Goal: Transaction & Acquisition: Purchase product/service

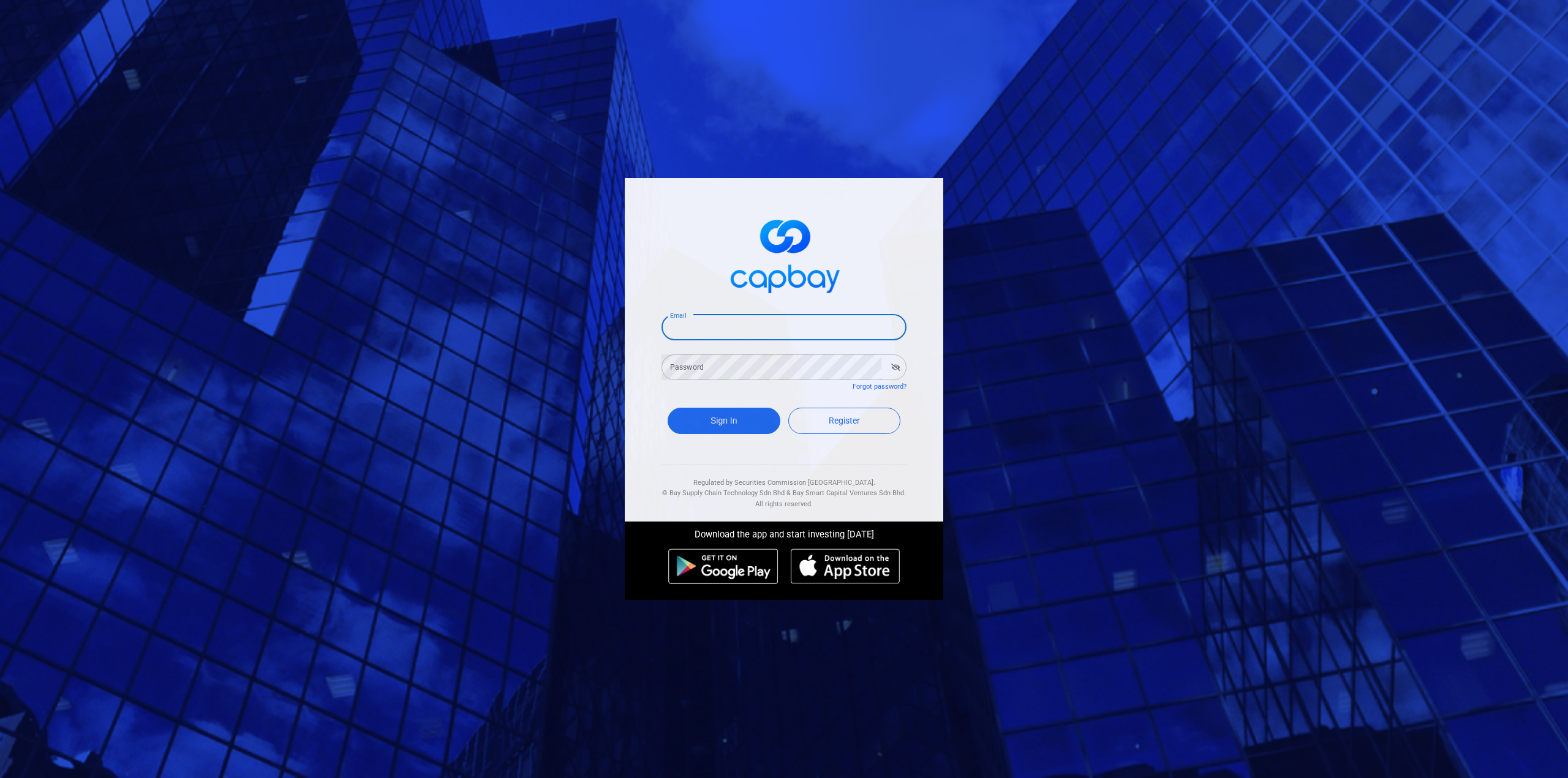
click at [716, 325] on input "Email" at bounding box center [784, 327] width 245 height 26
click at [718, 326] on input "Email" at bounding box center [784, 327] width 245 height 26
type input "[EMAIL_ADDRESS][DOMAIN_NAME]"
click at [741, 425] on button "Sign In" at bounding box center [724, 421] width 113 height 26
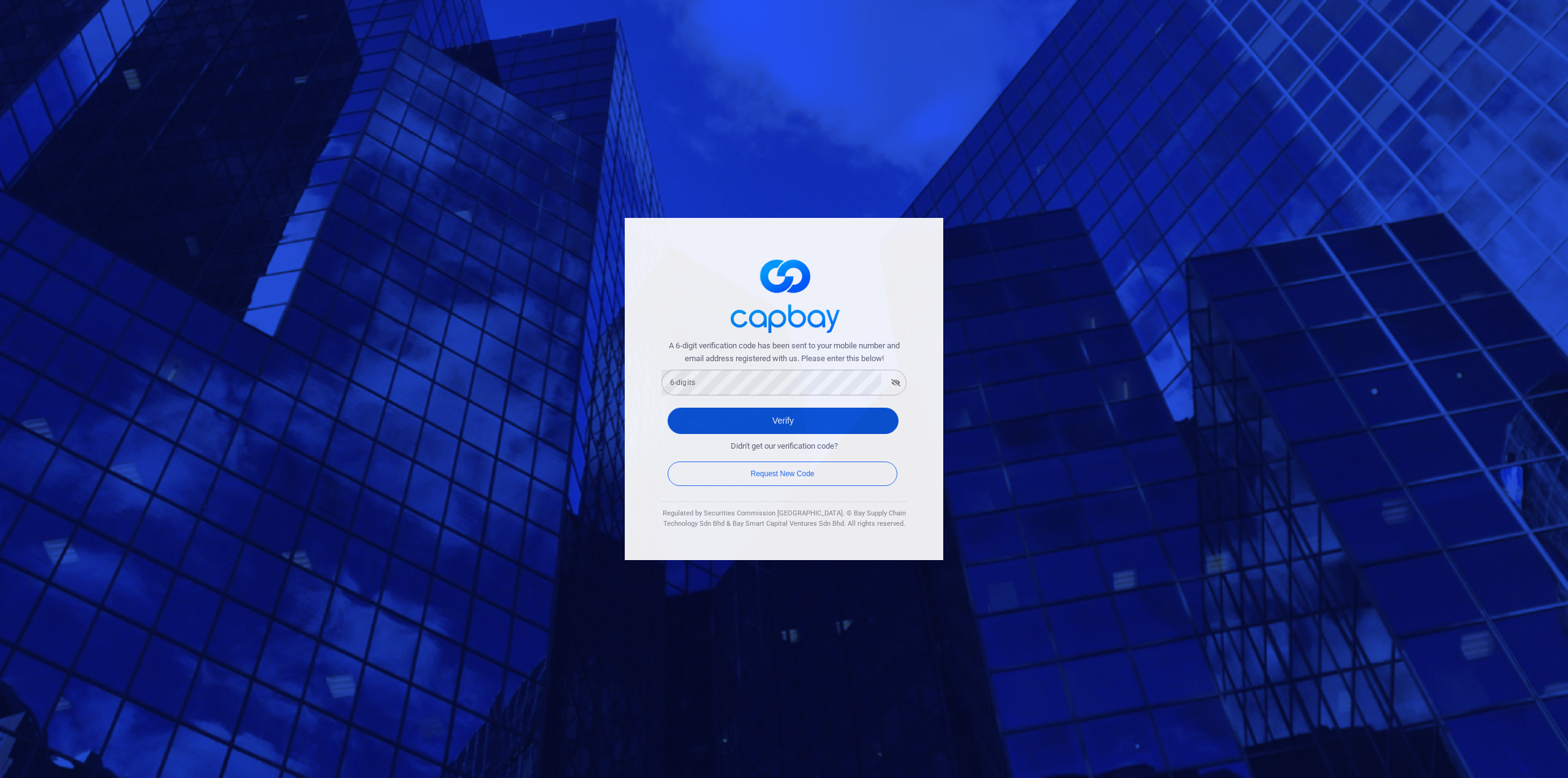
click at [801, 426] on button "Verify" at bounding box center [783, 421] width 231 height 26
click at [1111, 445] on div "A 6-digit verification code has been sent to your mobile number and email addre…" at bounding box center [784, 389] width 1568 height 778
click at [894, 385] on icon "button" at bounding box center [896, 382] width 9 height 7
click at [792, 420] on button "Verify" at bounding box center [783, 421] width 231 height 26
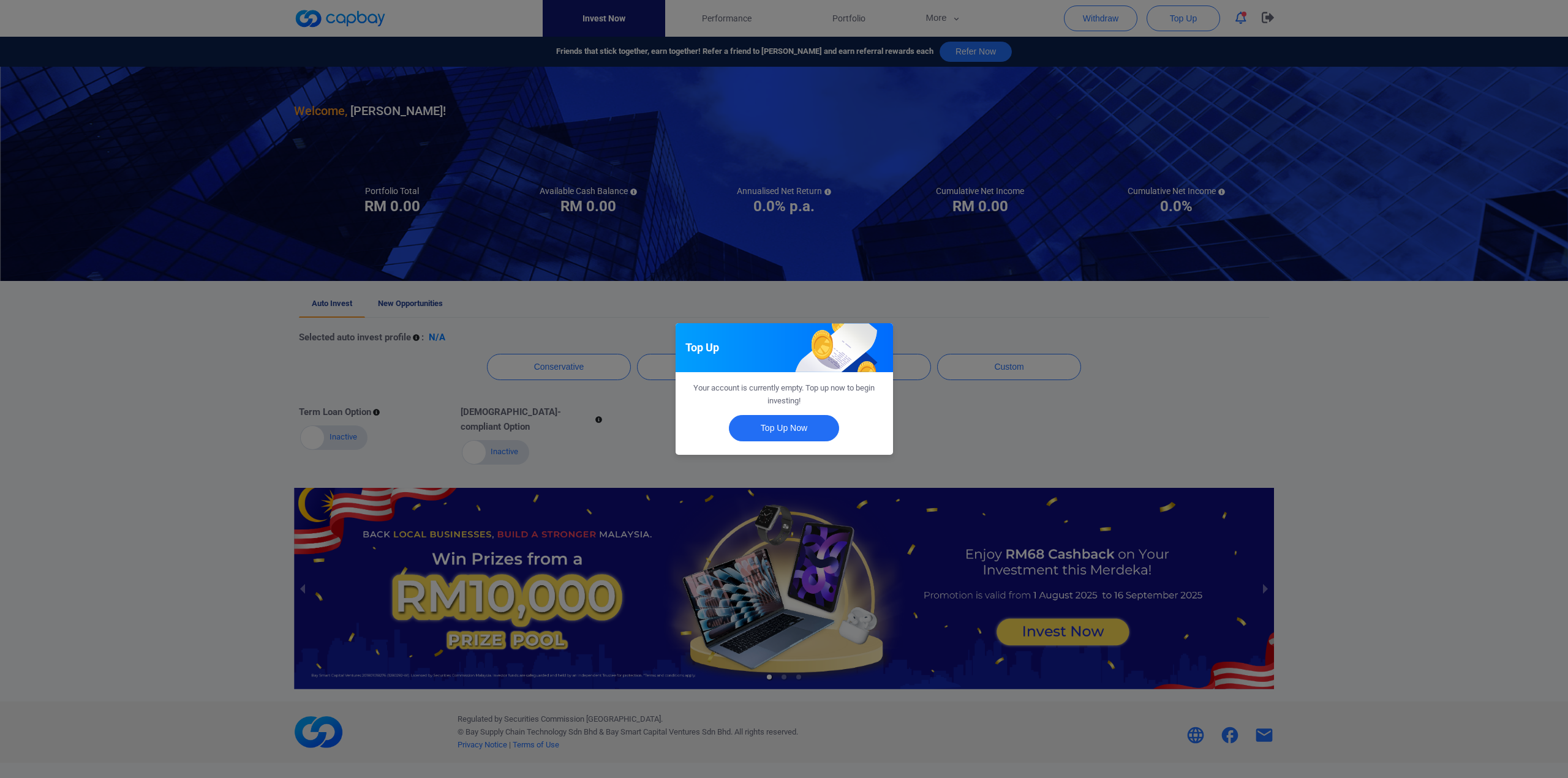
click at [996, 311] on div "Top Up Your account is currently empty. Top up now to begin investing! Top Up N…" at bounding box center [784, 389] width 1568 height 778
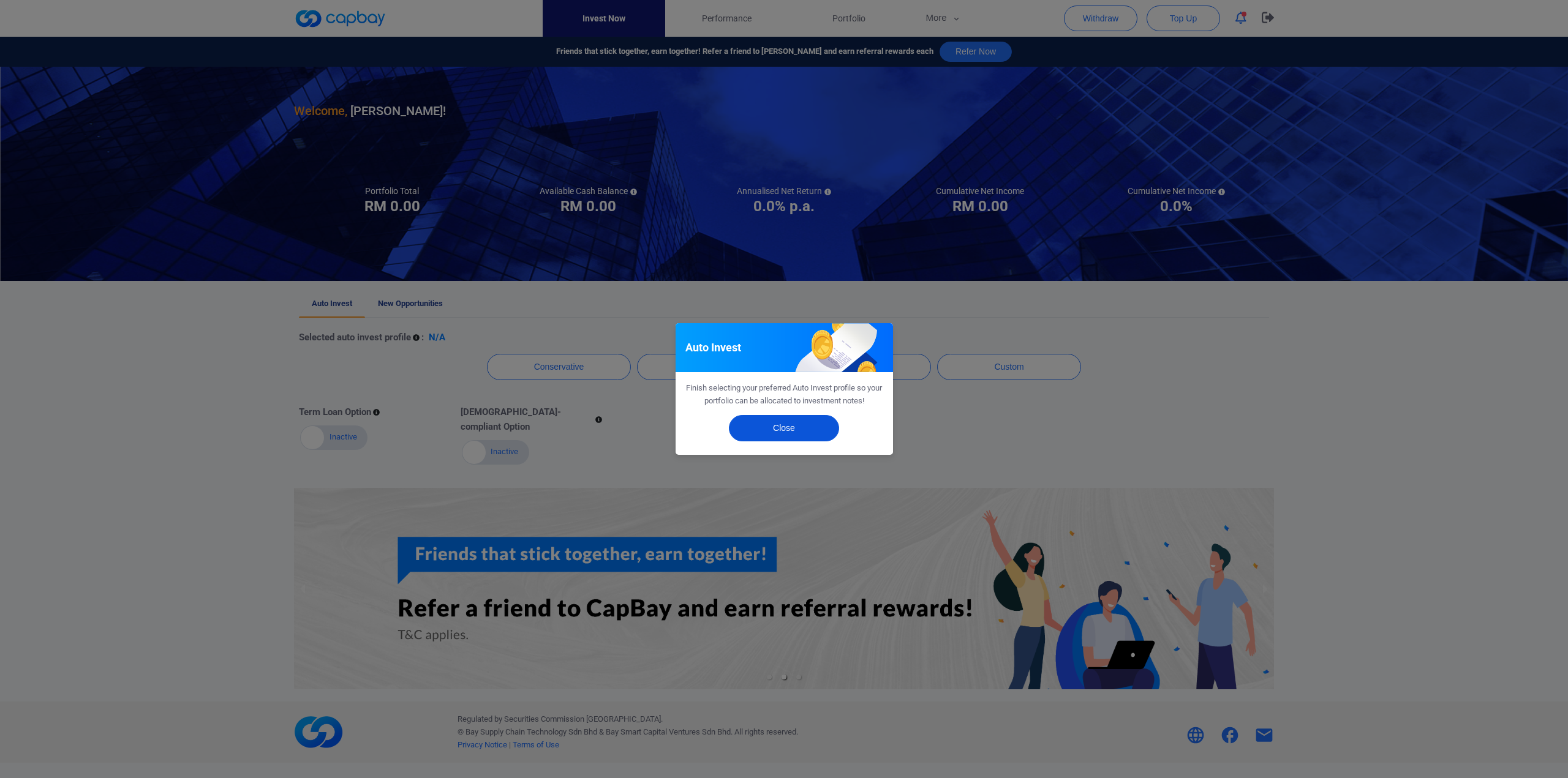
click at [782, 427] on button "Close" at bounding box center [784, 428] width 110 height 26
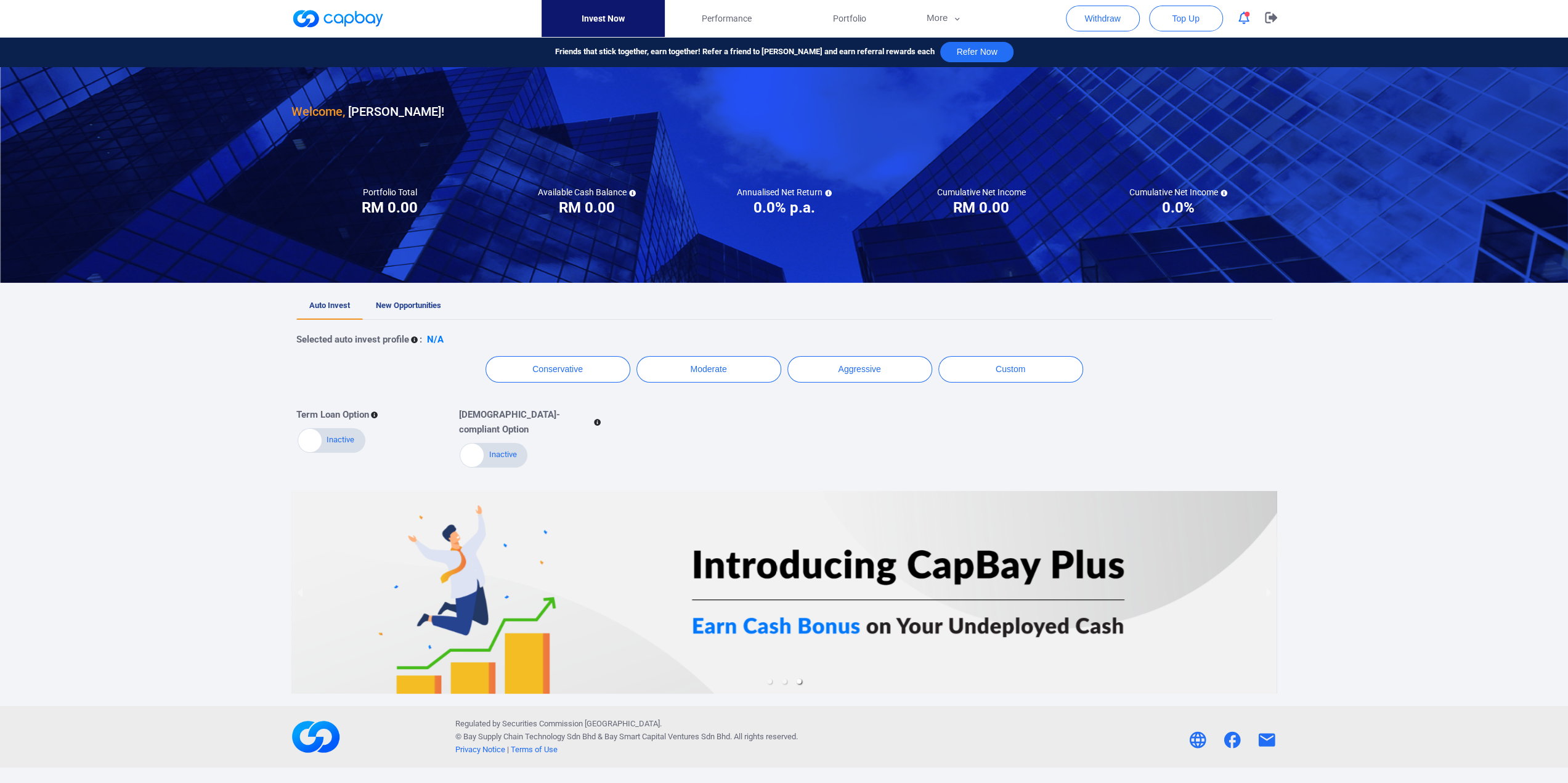
click at [825, 543] on div at bounding box center [784, 592] width 986 height 203
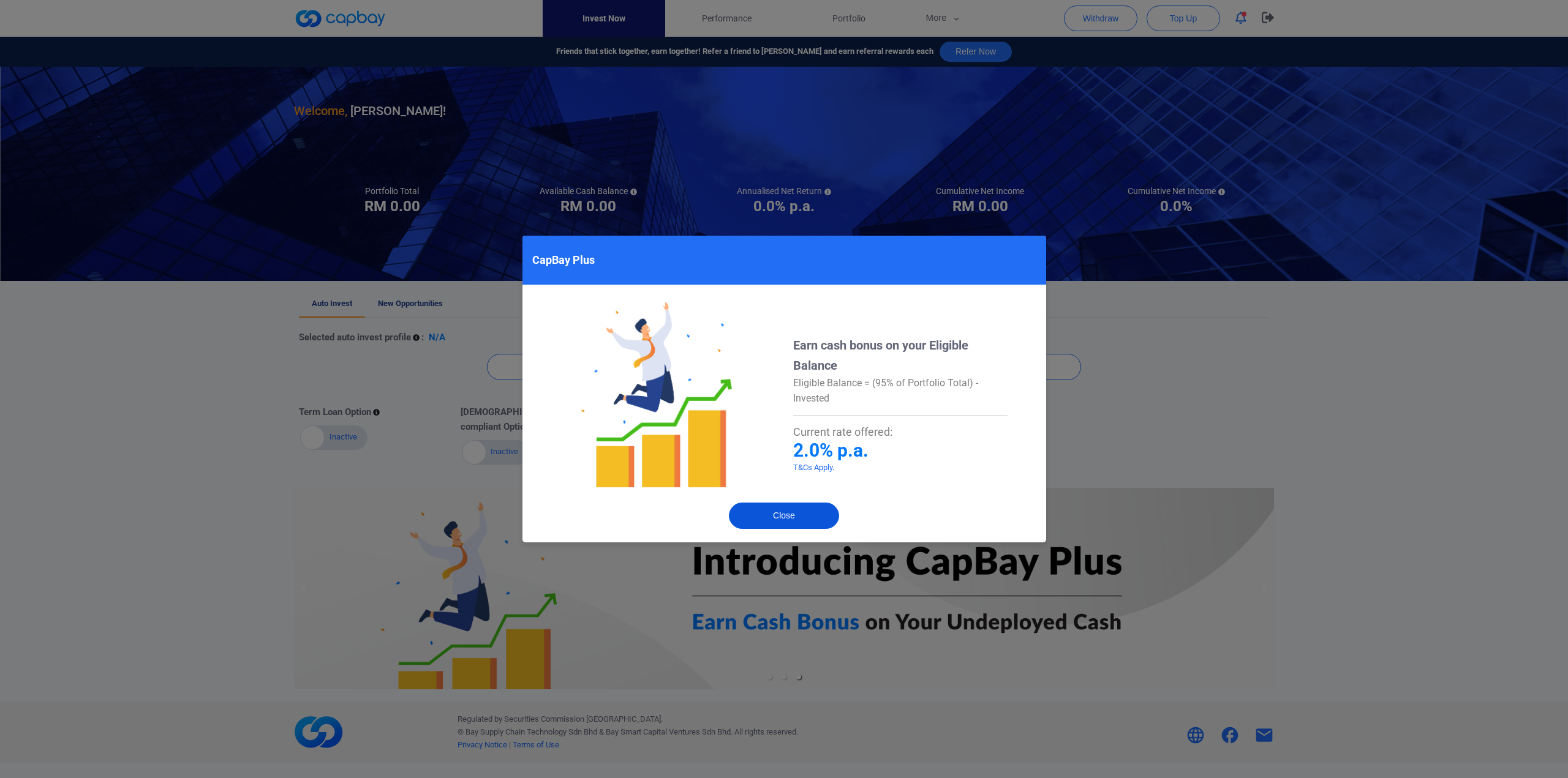
click at [798, 519] on button "Close" at bounding box center [784, 516] width 110 height 26
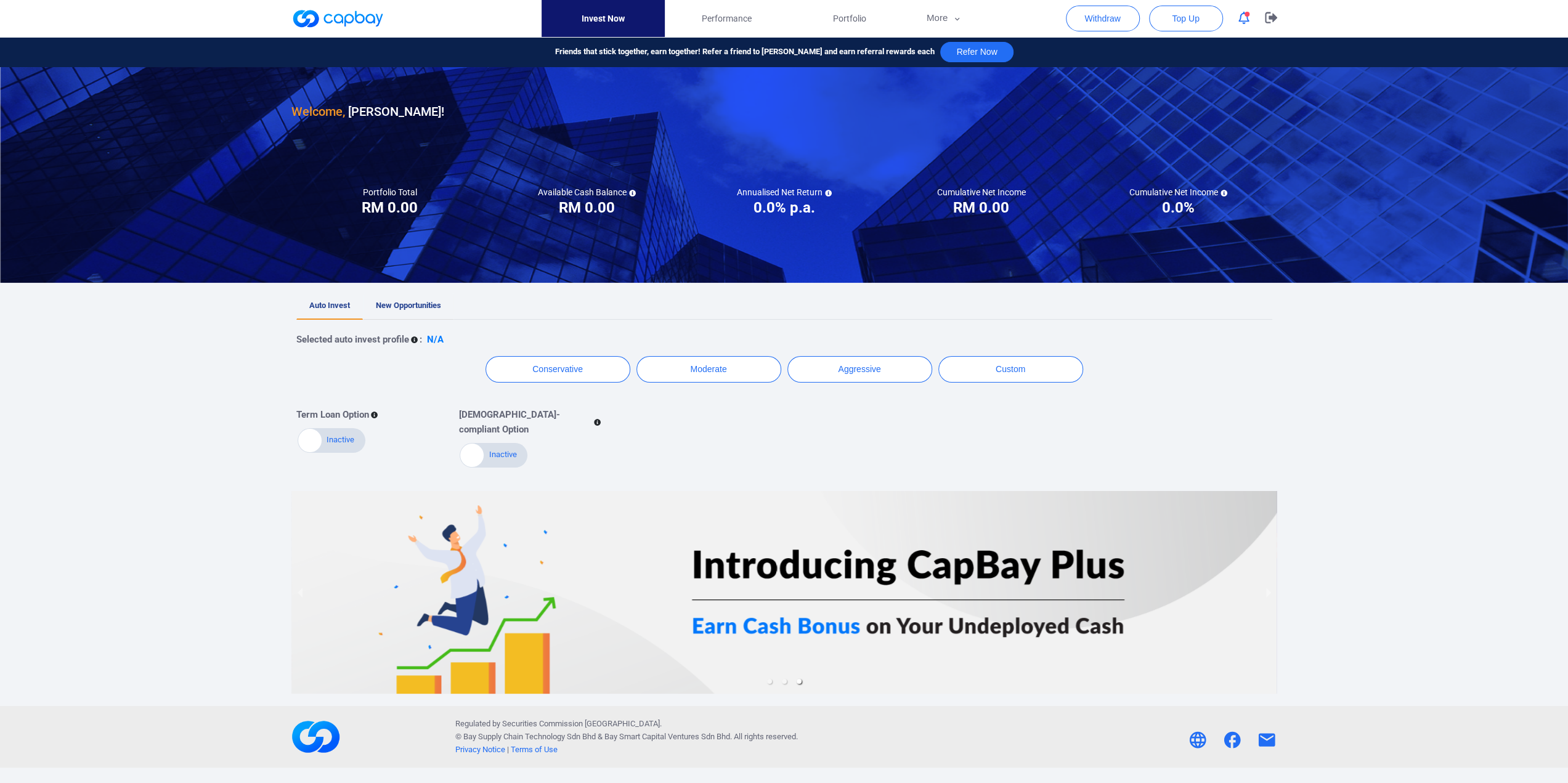
click at [408, 302] on span "New Opportunities" at bounding box center [408, 305] width 65 height 9
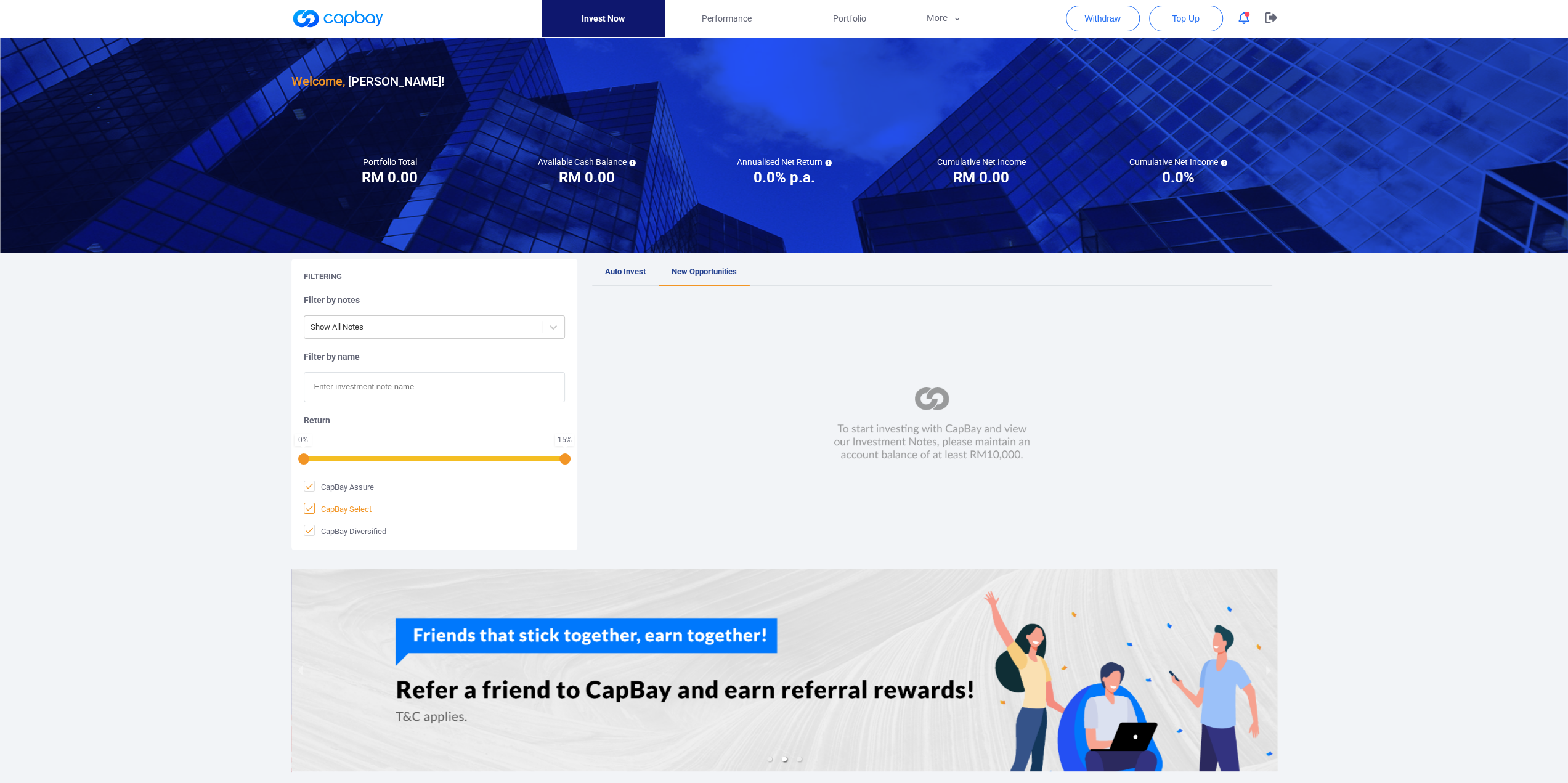
click at [311, 508] on icon at bounding box center [309, 508] width 10 height 10
click at [0, 0] on input "CapBay Select" at bounding box center [0, 0] width 0 height 0
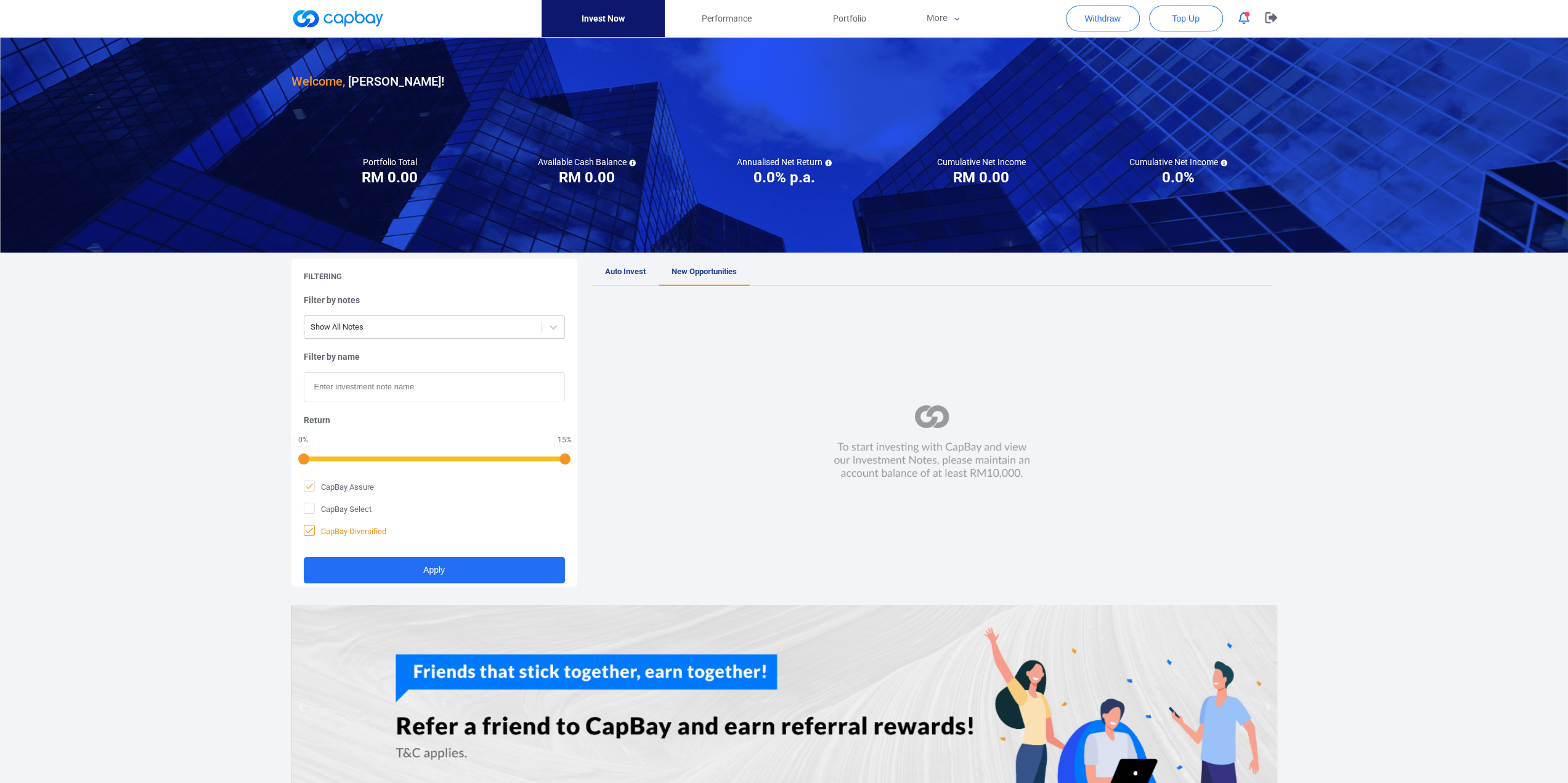
click at [315, 527] on span "CapBay Diversified" at bounding box center [345, 531] width 82 height 13
click at [0, 0] on input "CapBay Diversified" at bounding box center [0, 0] width 0 height 0
click at [446, 570] on button "Apply" at bounding box center [434, 570] width 261 height 27
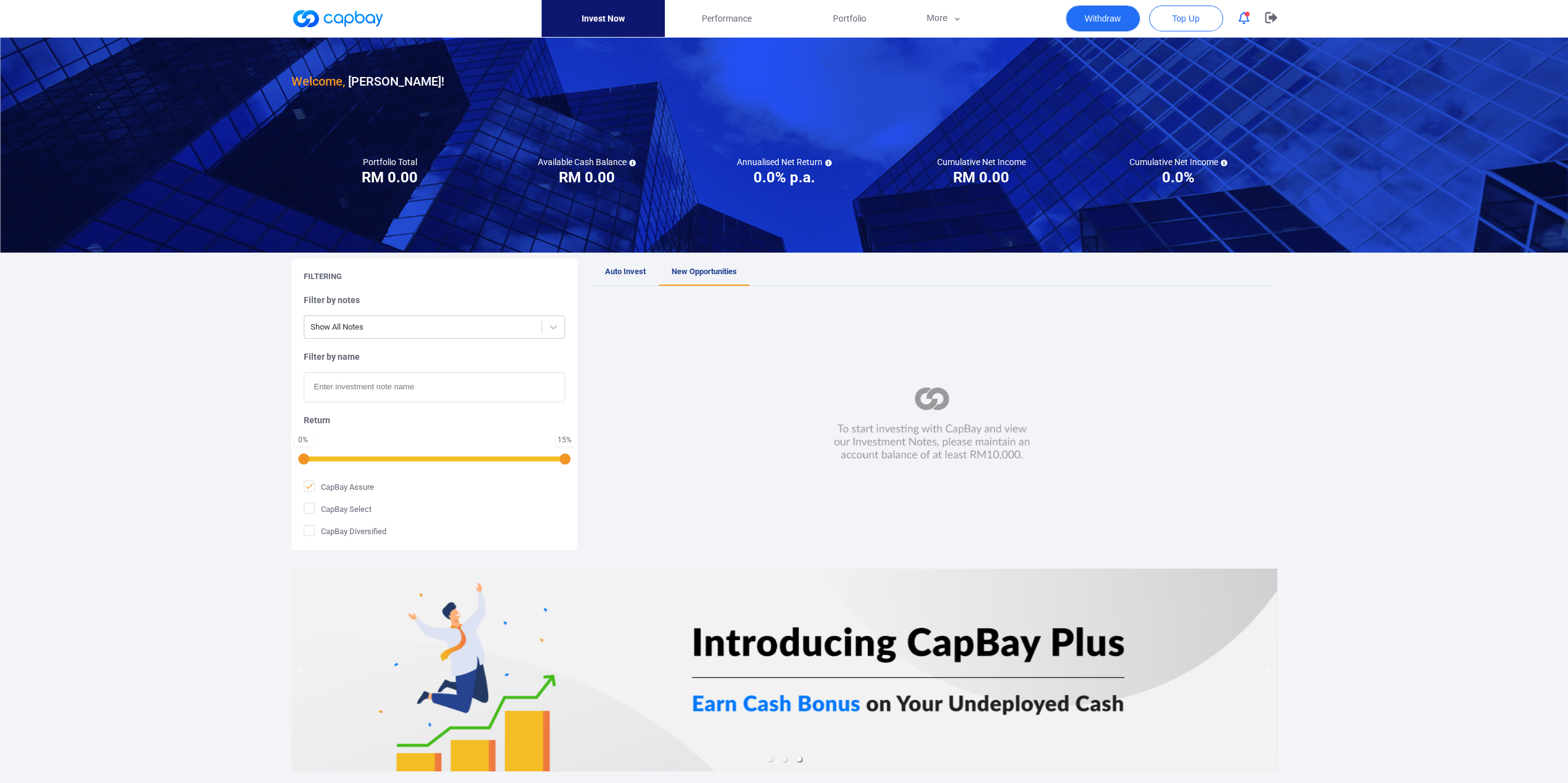
click at [1104, 25] on button "Withdraw" at bounding box center [1102, 18] width 74 height 26
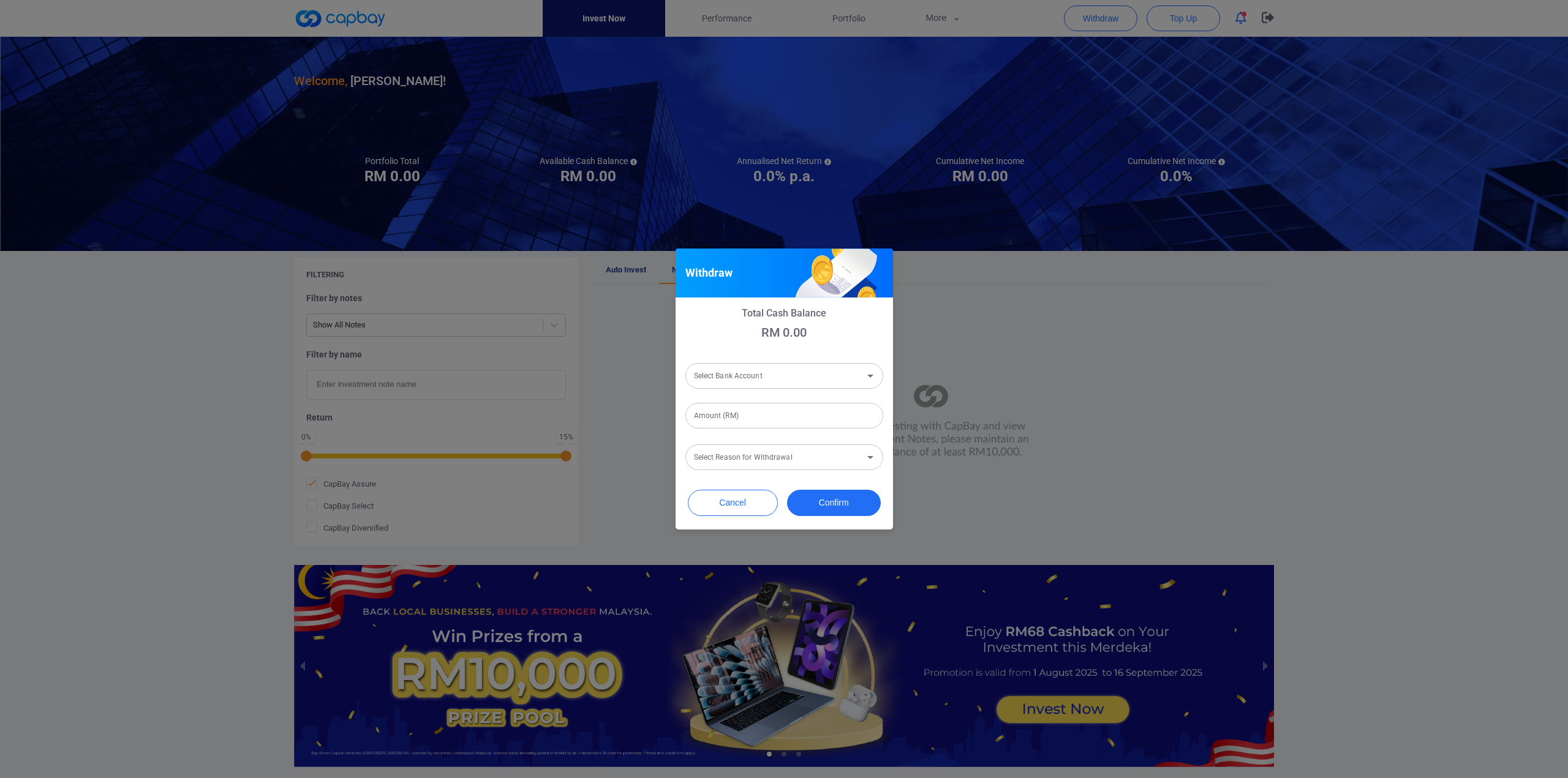
click at [862, 370] on div at bounding box center [869, 376] width 16 height 17
click at [752, 500] on button "Cancel" at bounding box center [733, 503] width 90 height 26
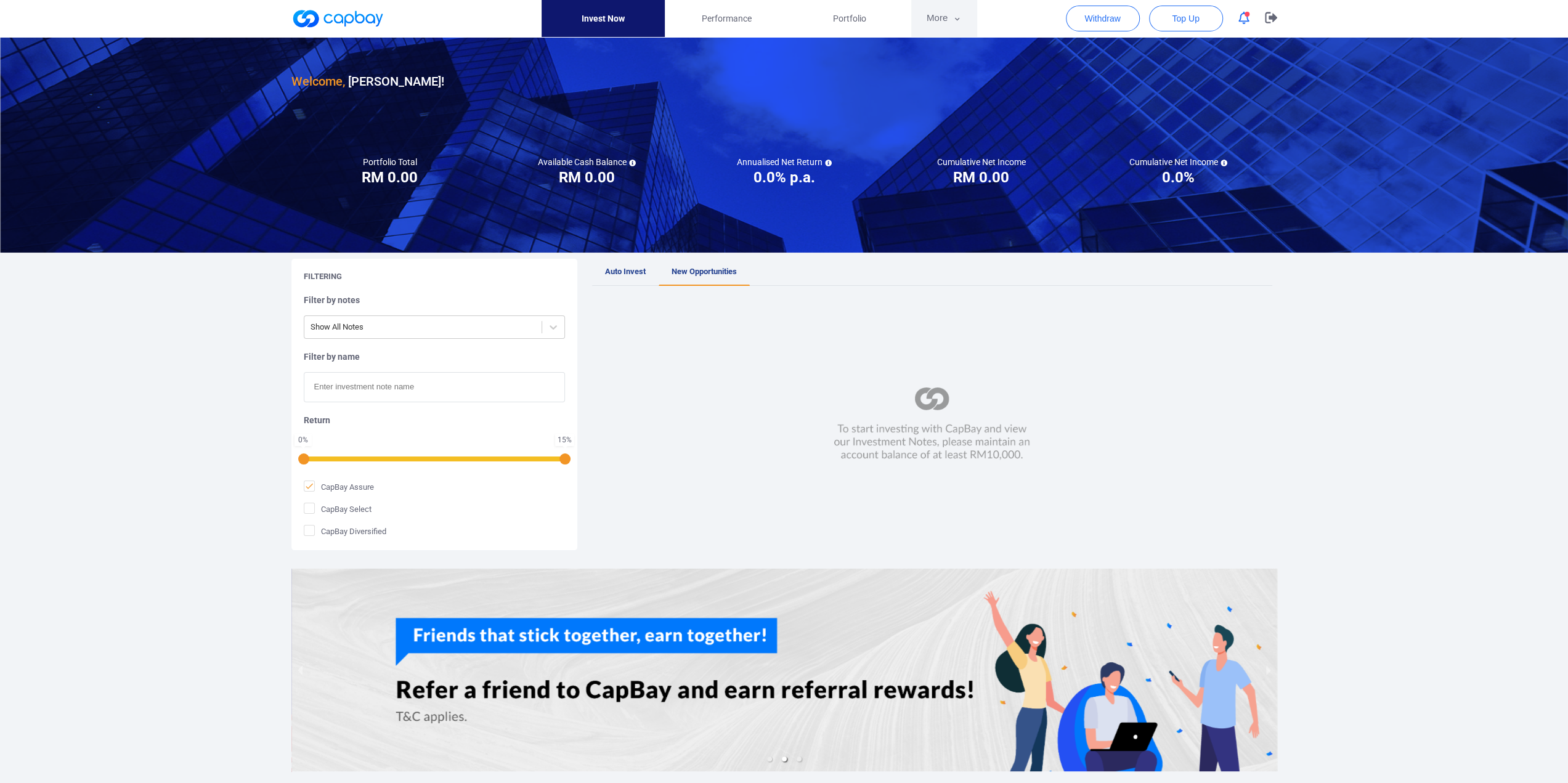
click at [946, 21] on button "More" at bounding box center [944, 19] width 66 height 37
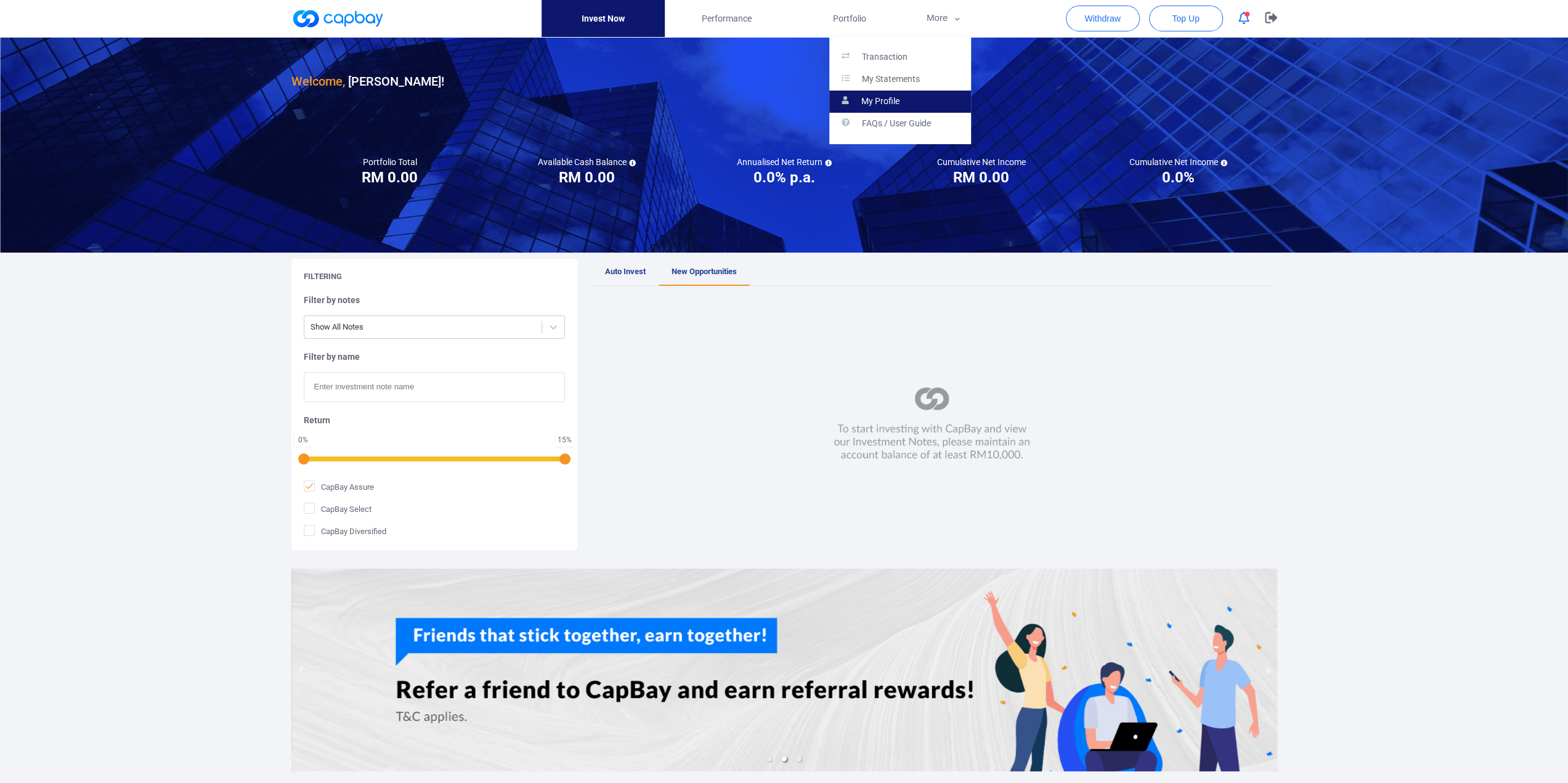
click at [899, 96] on link "My Profile" at bounding box center [900, 101] width 141 height 22
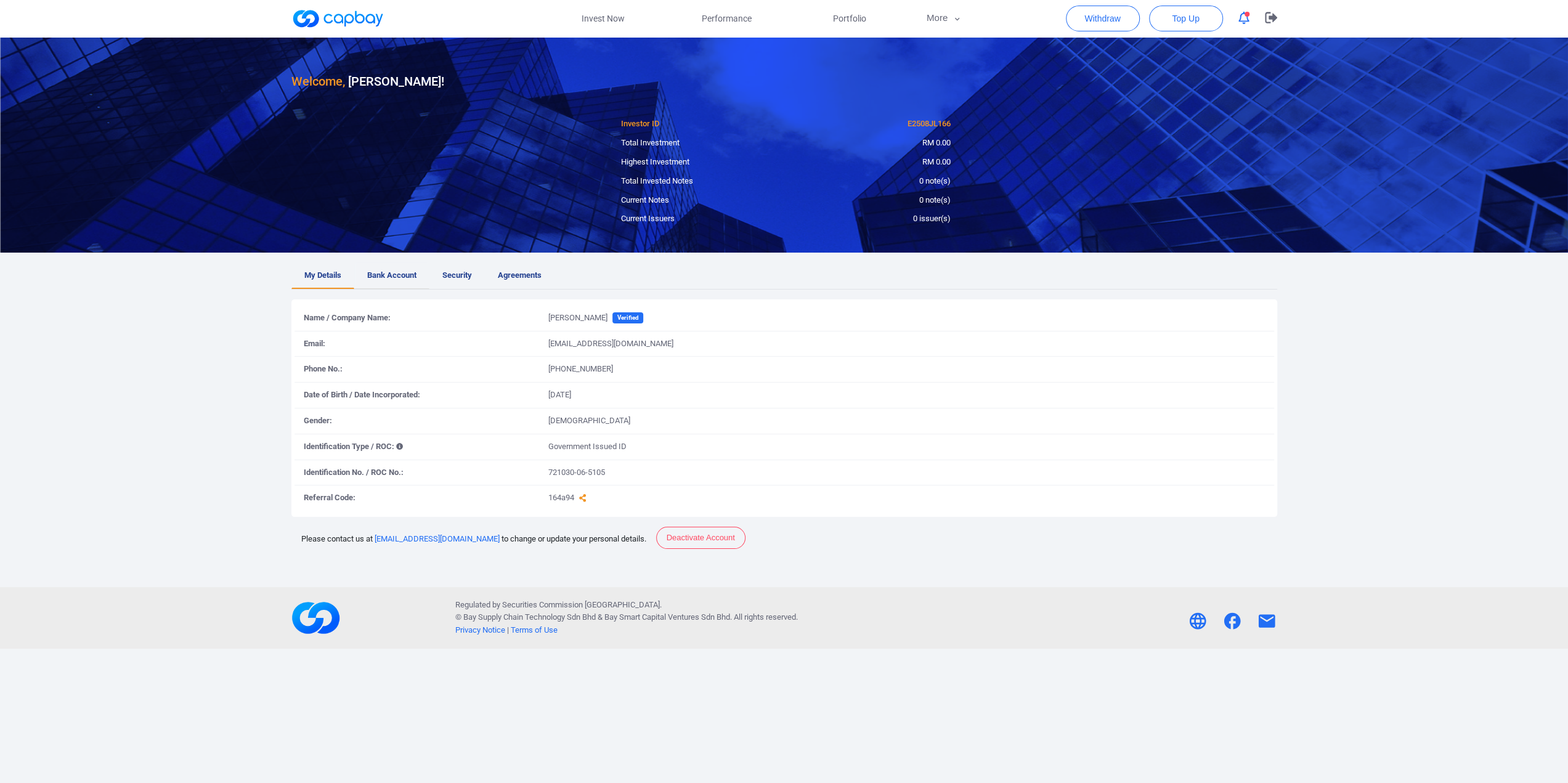
click at [413, 276] on span "Bank Account" at bounding box center [392, 275] width 49 height 13
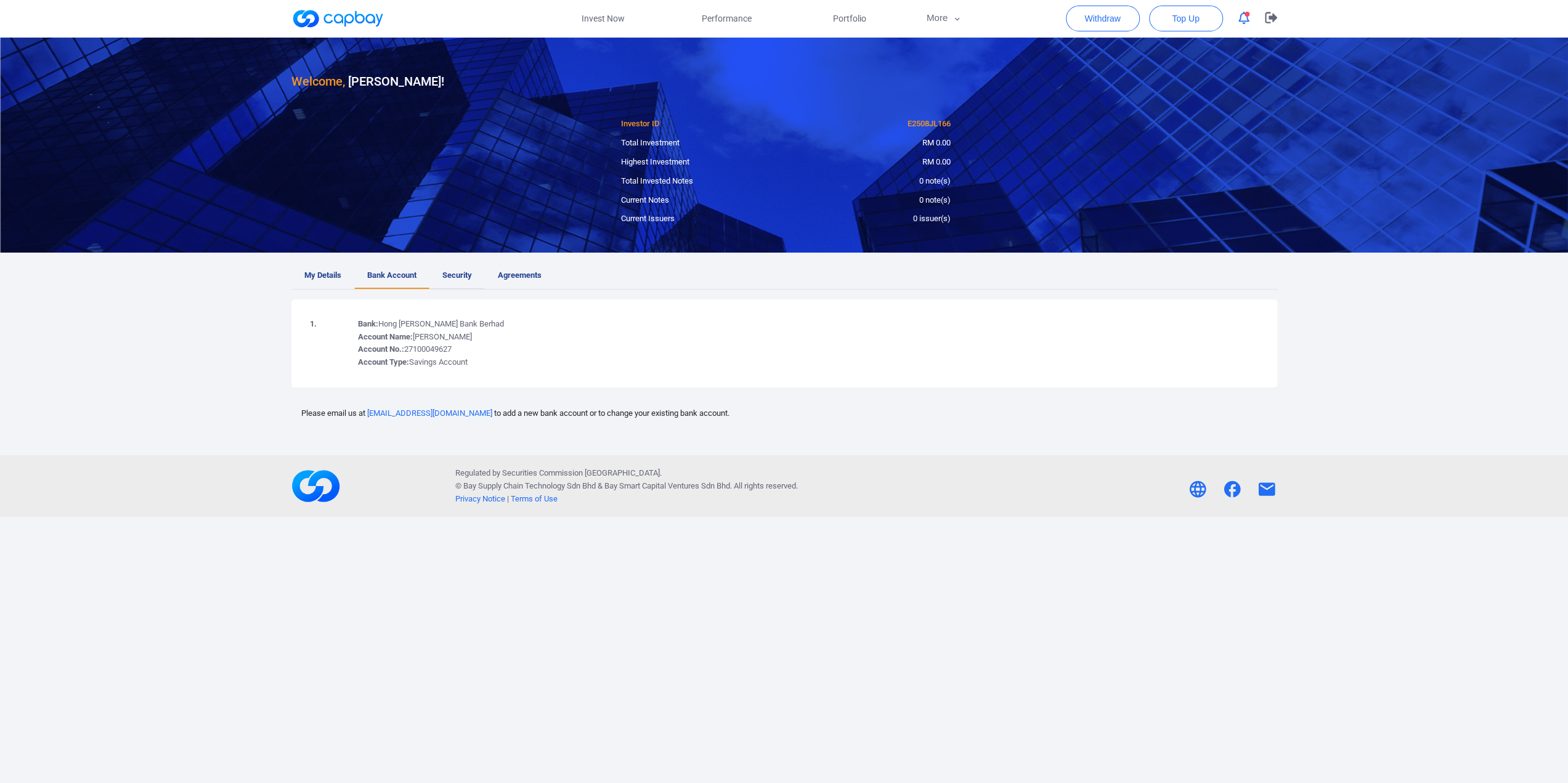
click at [459, 278] on span "Security" at bounding box center [457, 275] width 30 height 13
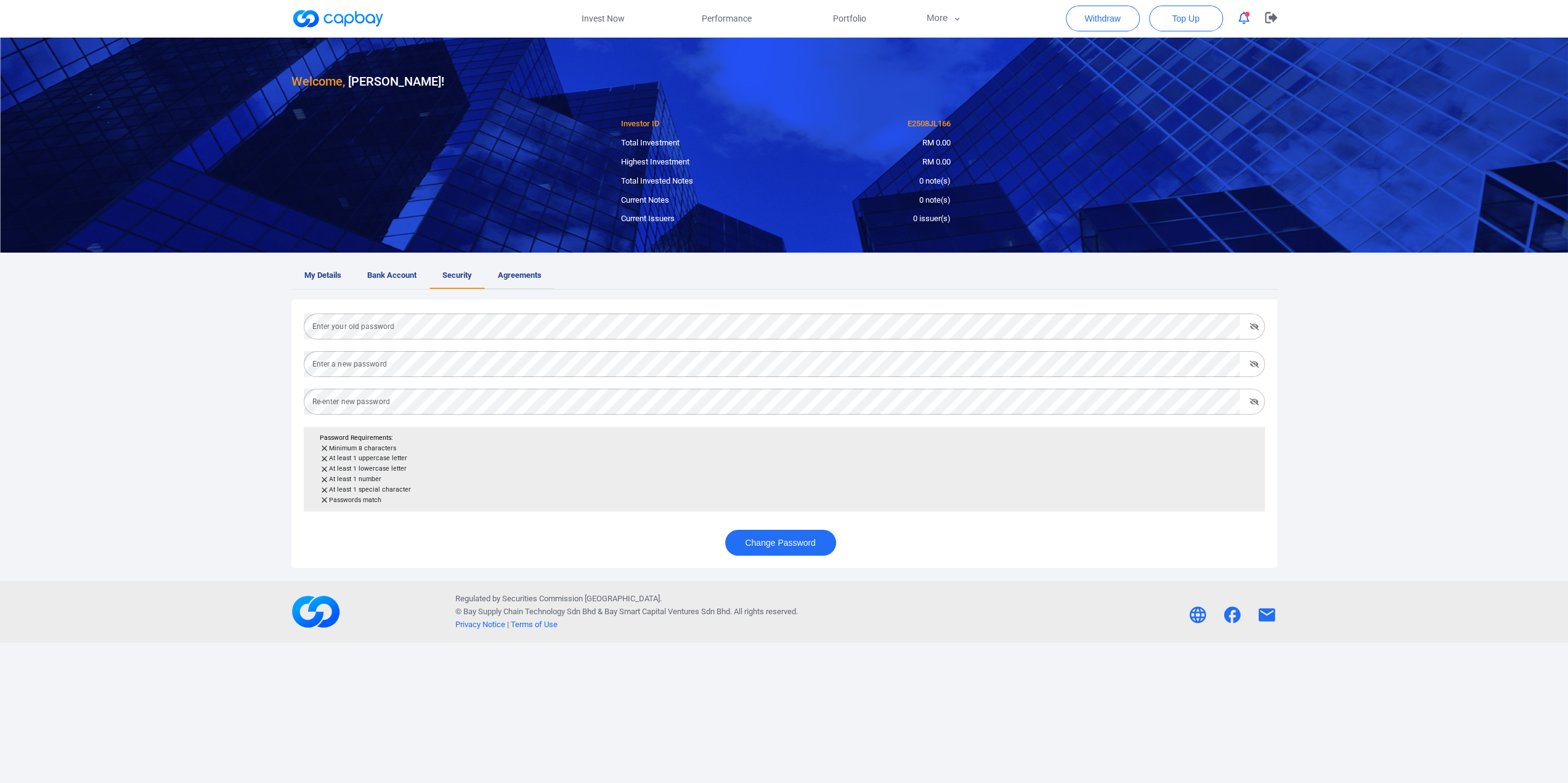
click at [519, 278] on span "Agreements" at bounding box center [520, 275] width 44 height 13
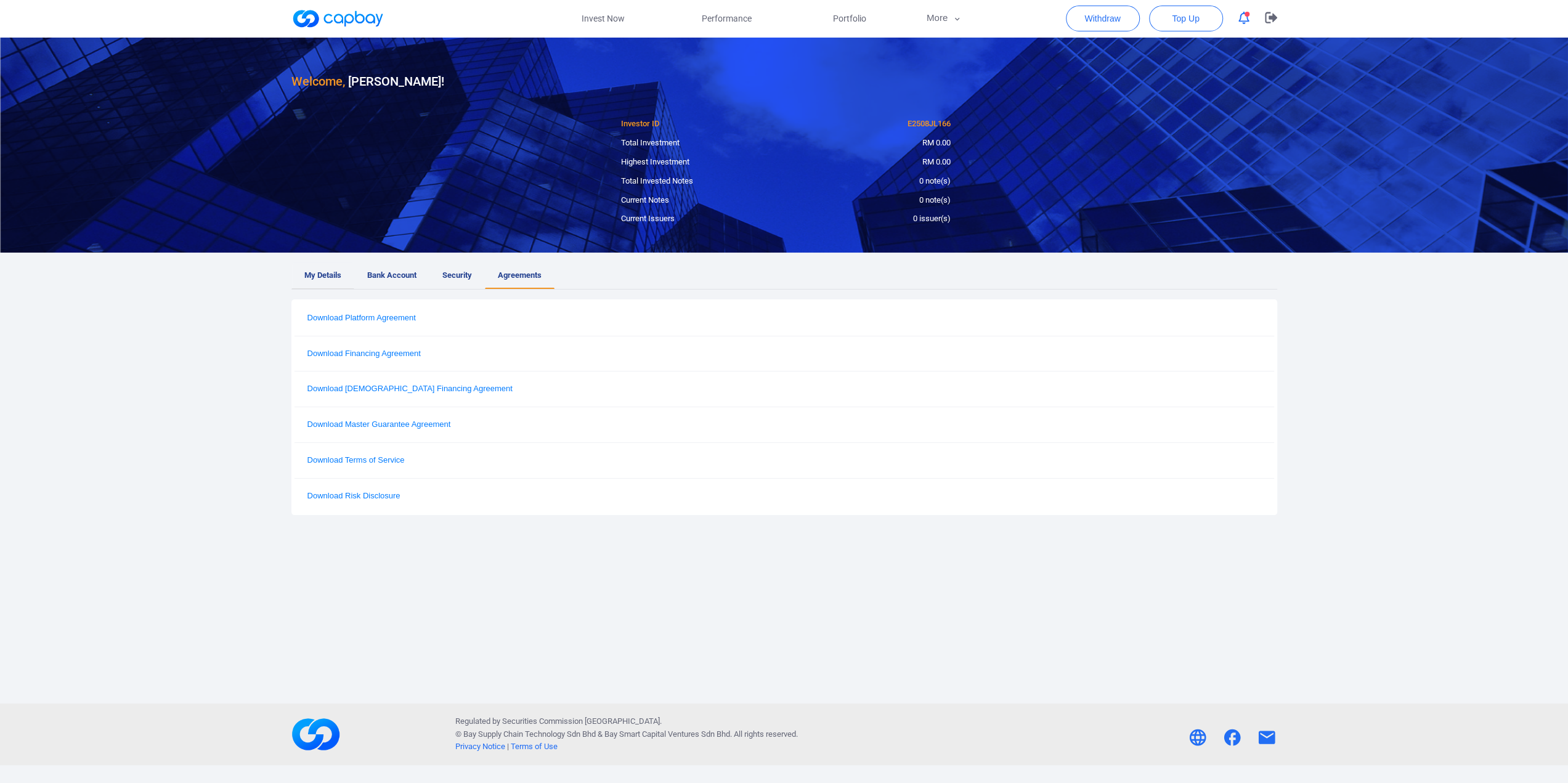
click at [331, 278] on span "My Details" at bounding box center [323, 275] width 37 height 13
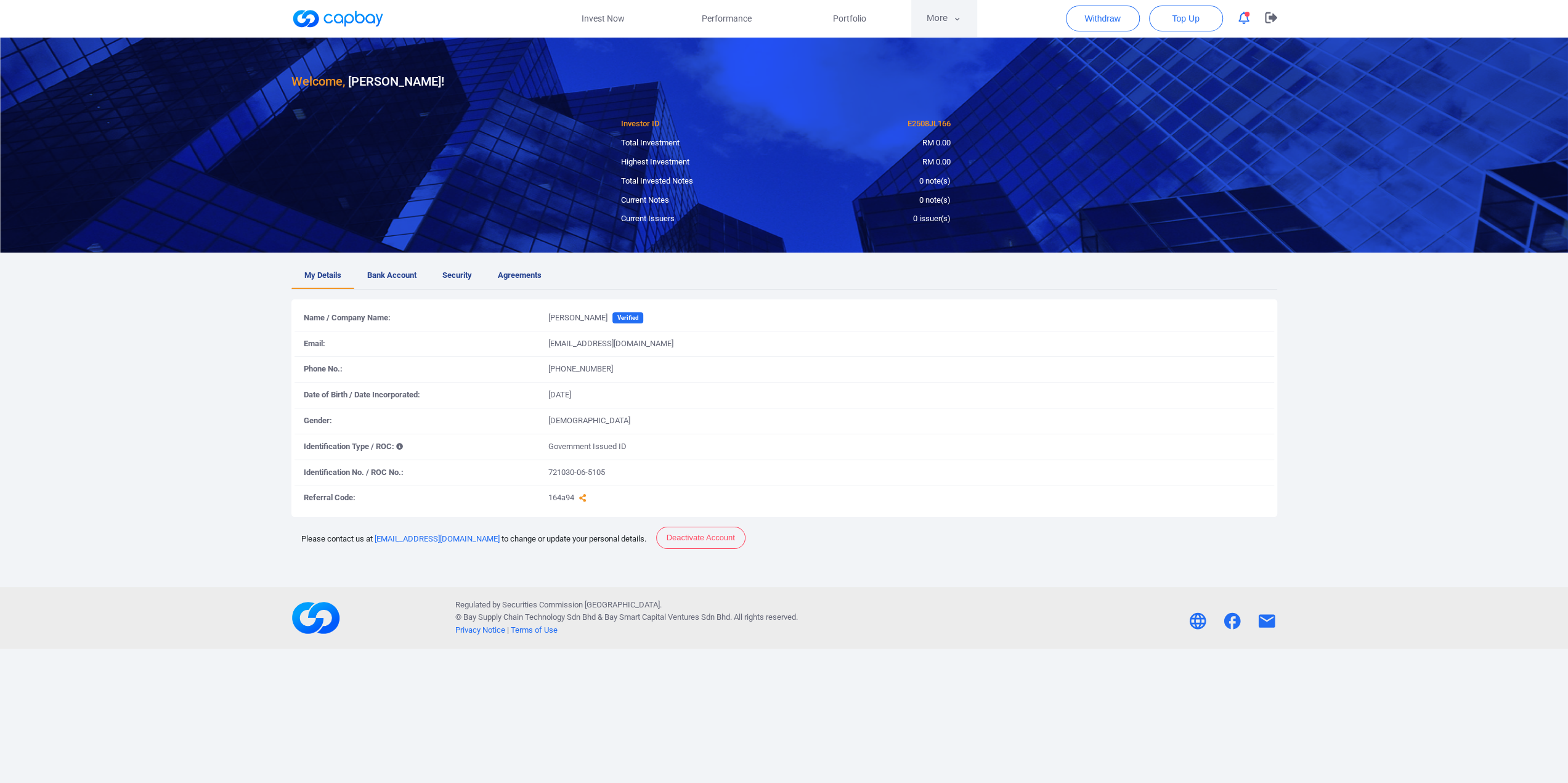
click at [956, 19] on icon "button" at bounding box center [957, 19] width 5 height 3
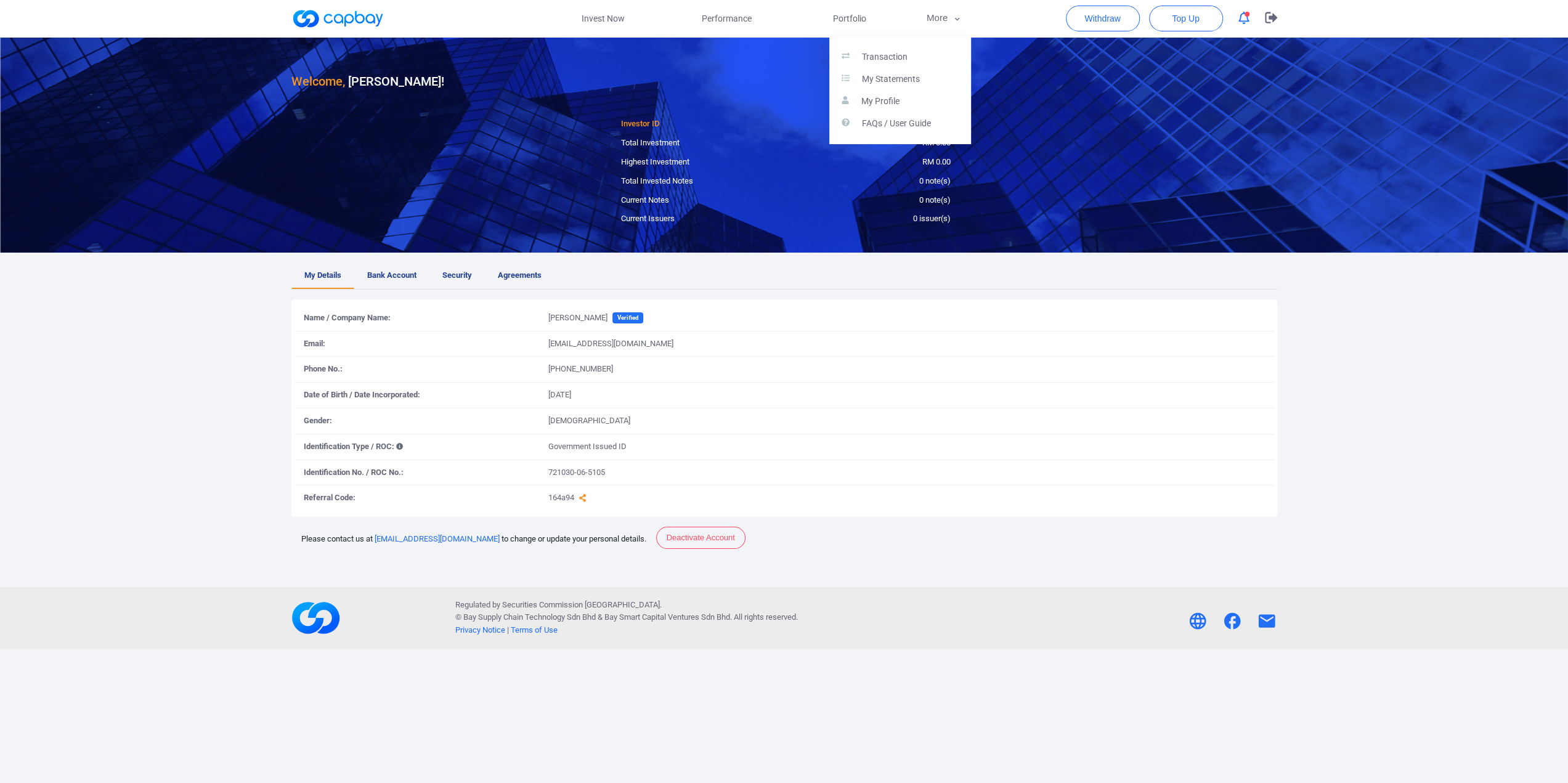
click at [861, 21] on button "button" at bounding box center [784, 391] width 1568 height 783
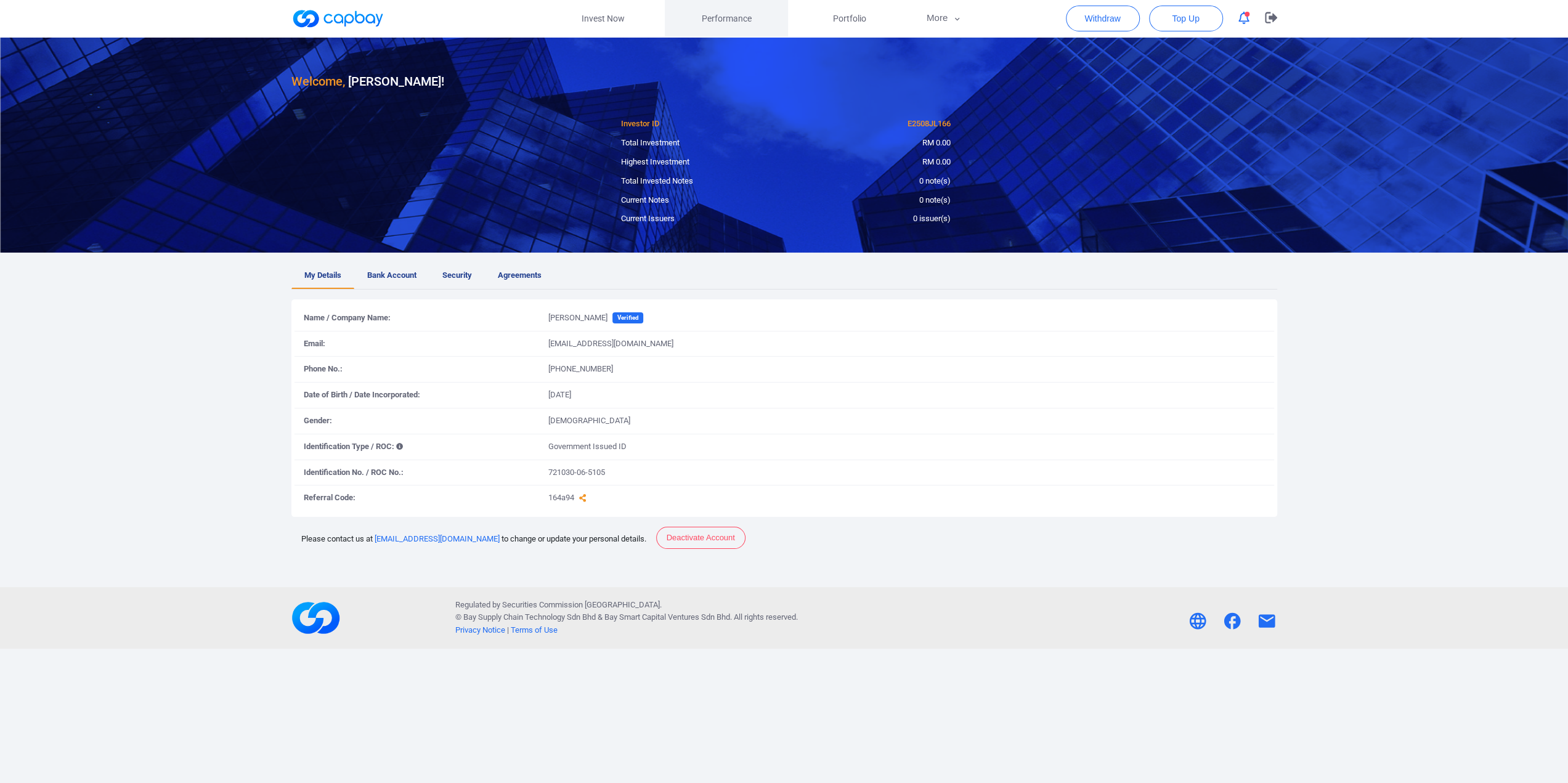
click at [729, 21] on span "Performance" at bounding box center [726, 19] width 50 height 13
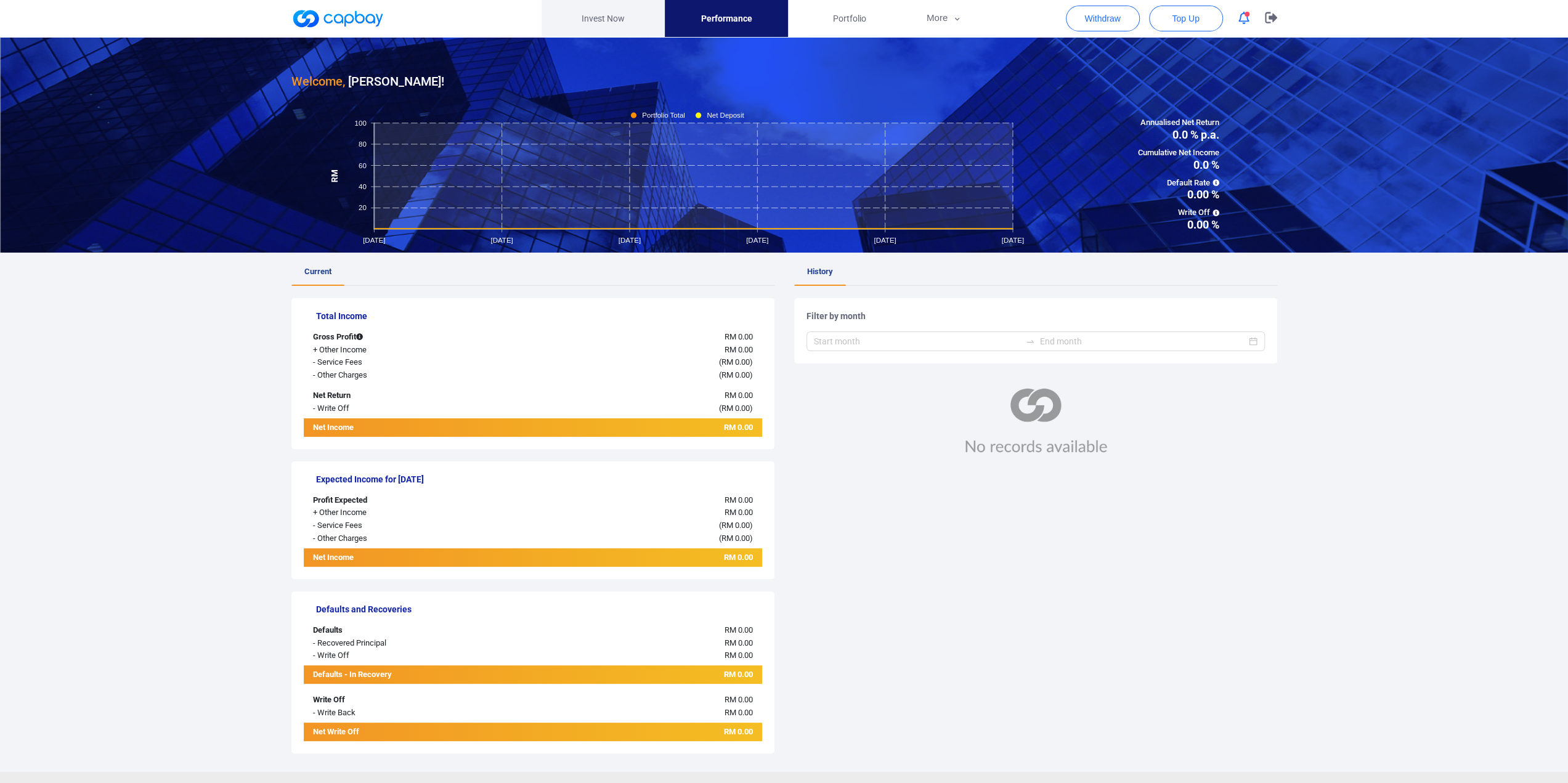
click at [622, 19] on link "Invest Now" at bounding box center [603, 19] width 124 height 37
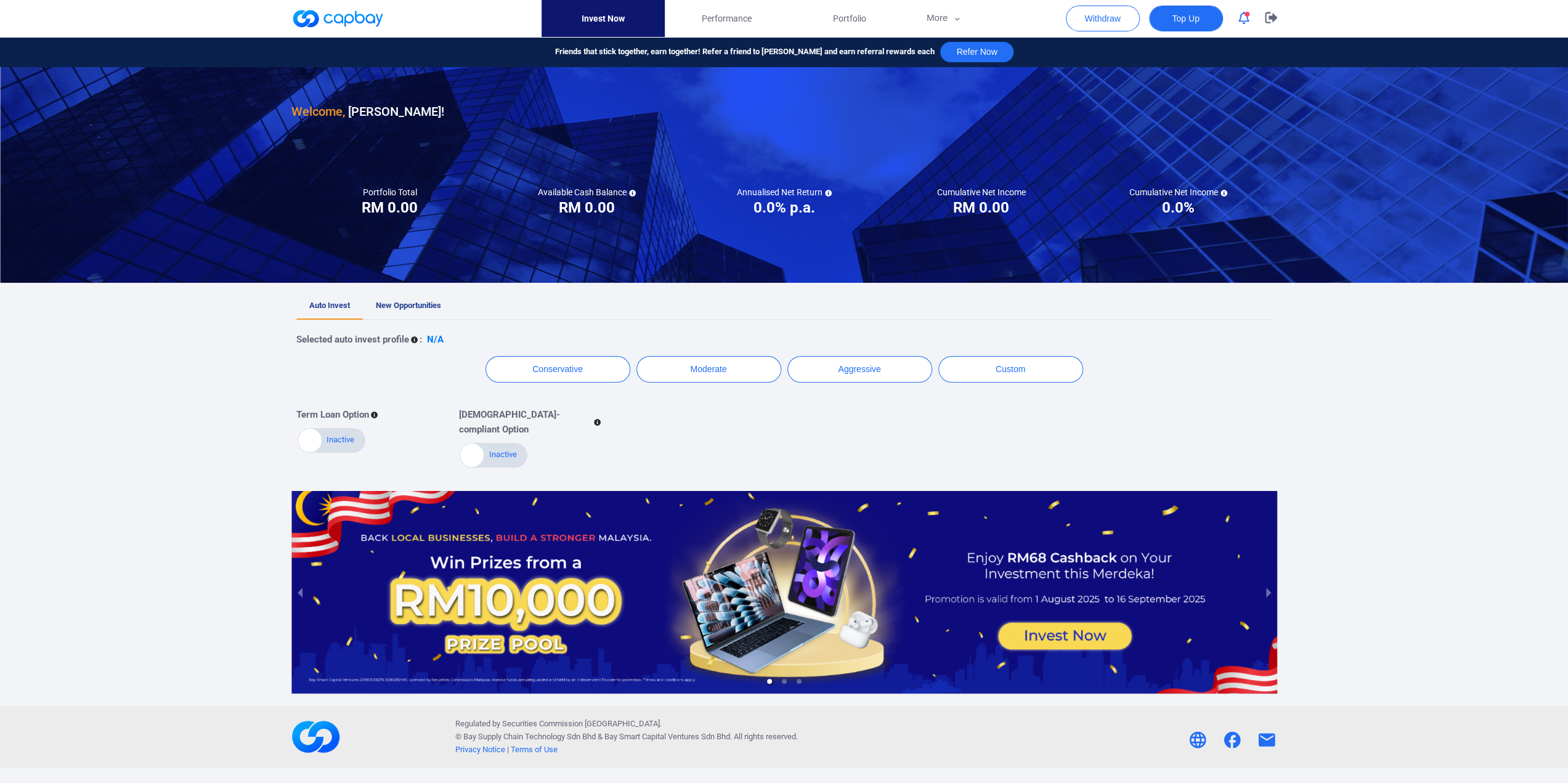
click at [1176, 25] on button "Top Up" at bounding box center [1185, 18] width 74 height 26
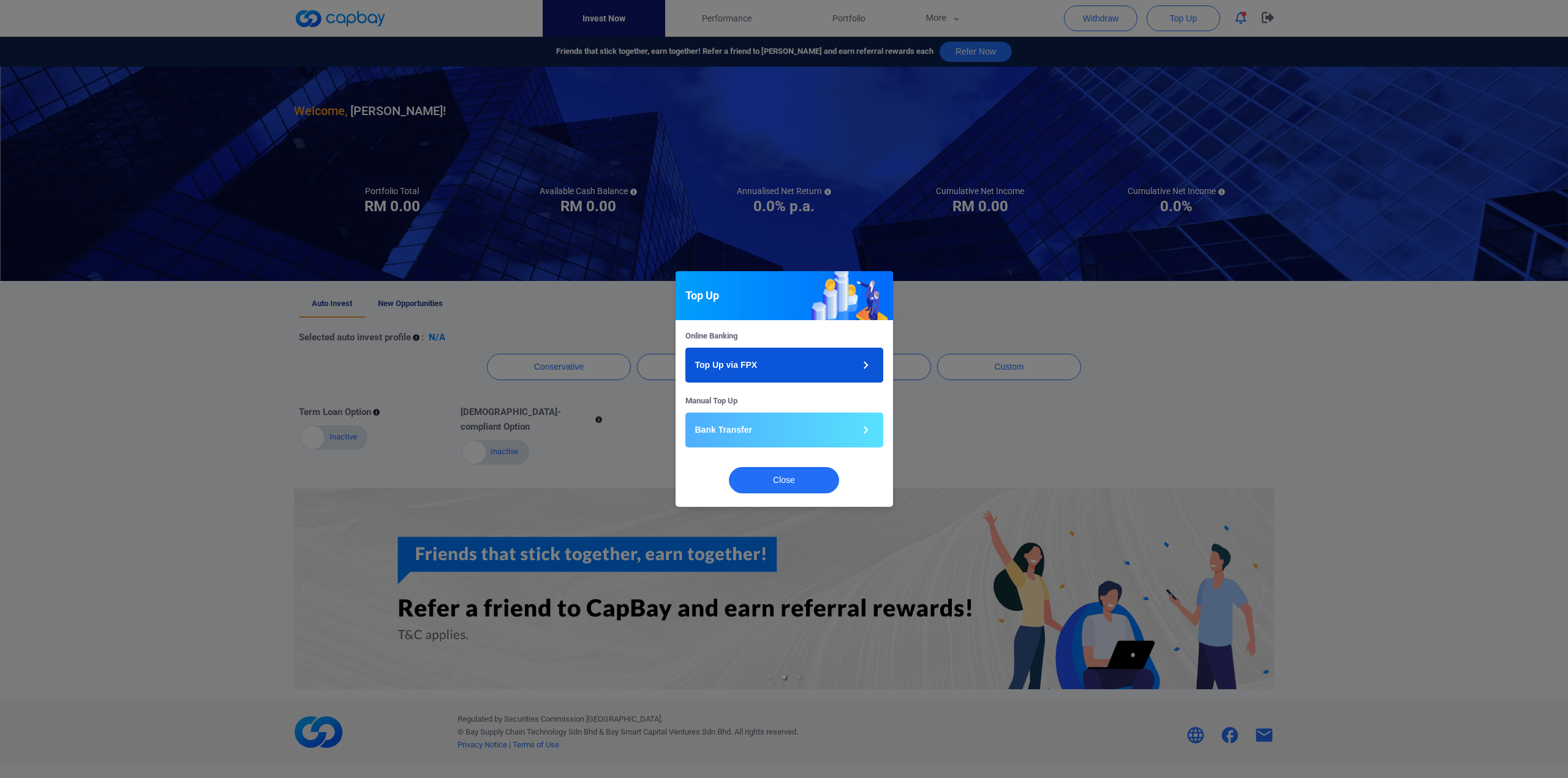
click at [872, 362] on icon "button" at bounding box center [866, 365] width 15 height 15
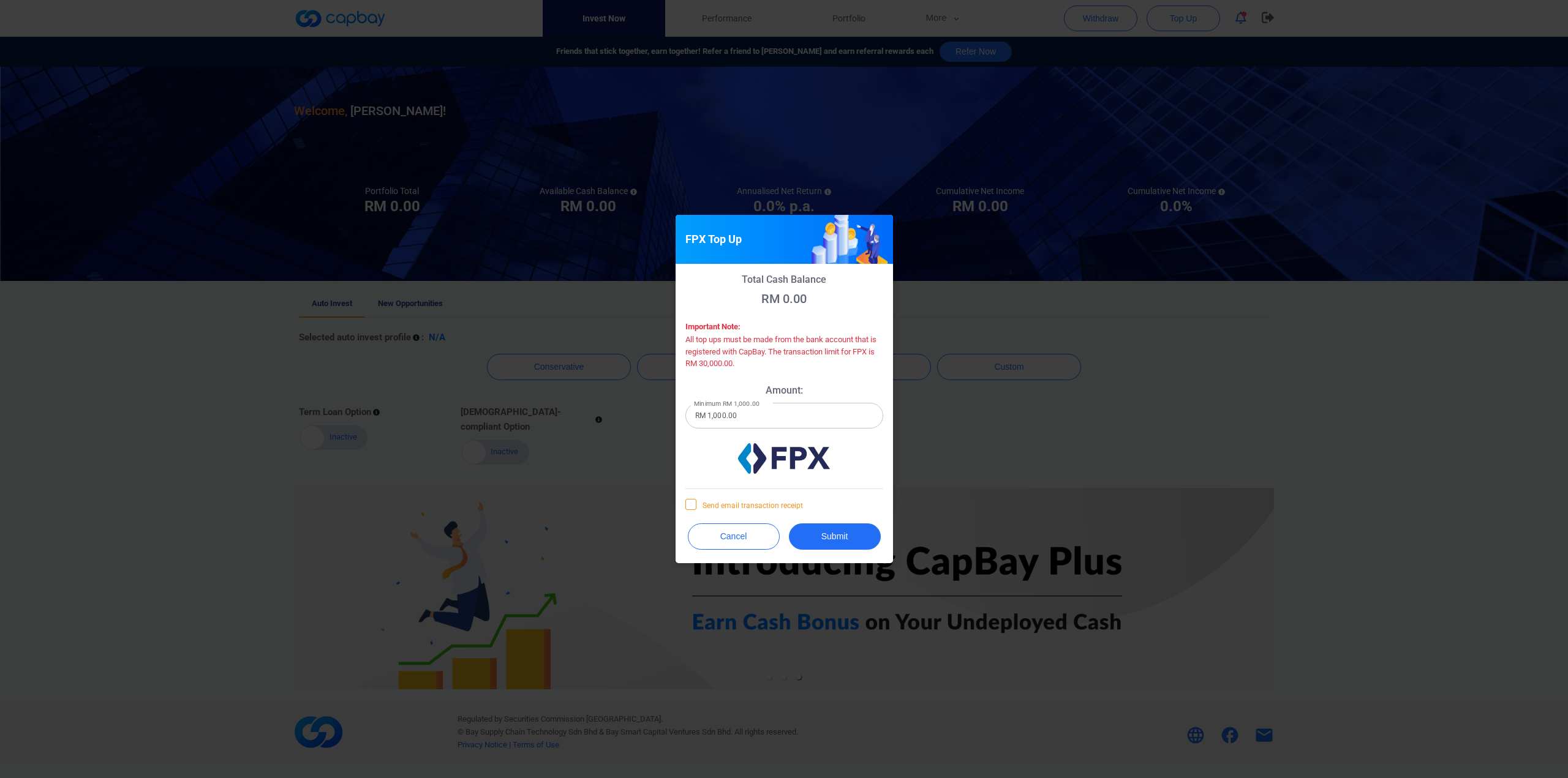
click at [689, 503] on icon at bounding box center [691, 503] width 10 height 10
click at [0, 0] on input "Send email transaction receipt" at bounding box center [0, 0] width 0 height 0
click at [831, 534] on button "Submit" at bounding box center [835, 536] width 92 height 26
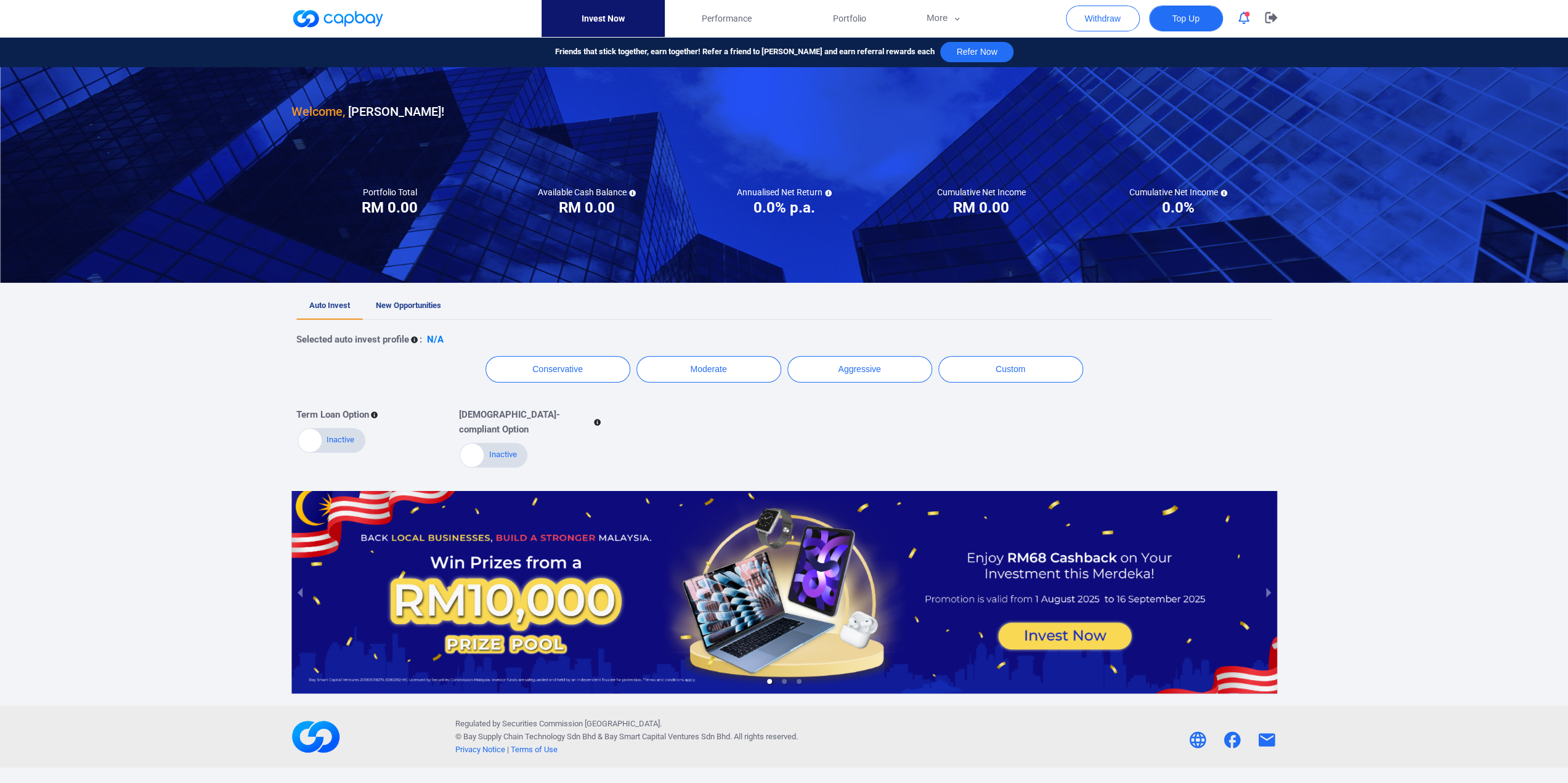
click at [1177, 19] on span "Top Up" at bounding box center [1185, 19] width 27 height 13
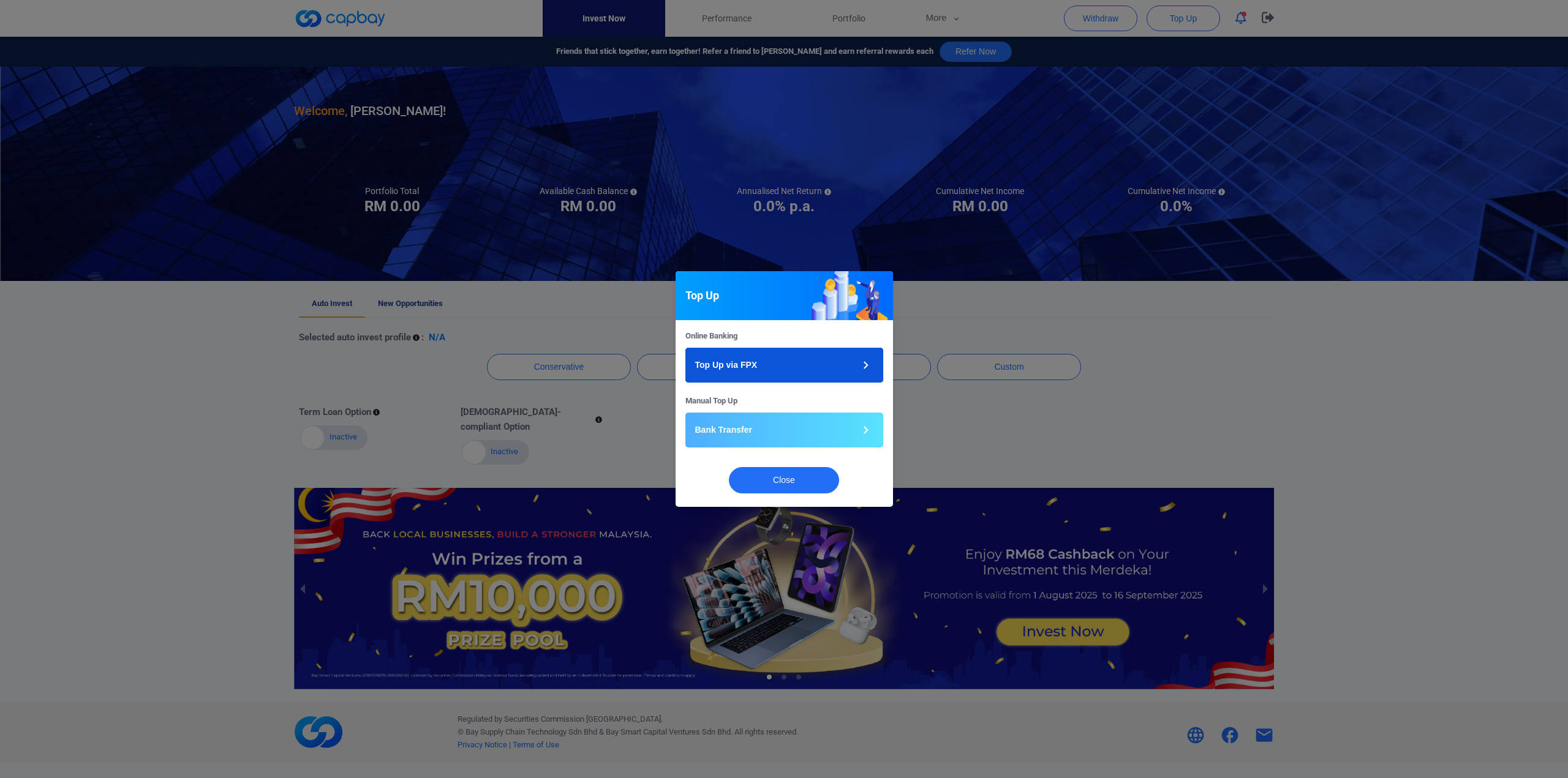
click at [864, 367] on icon "button" at bounding box center [866, 365] width 15 height 15
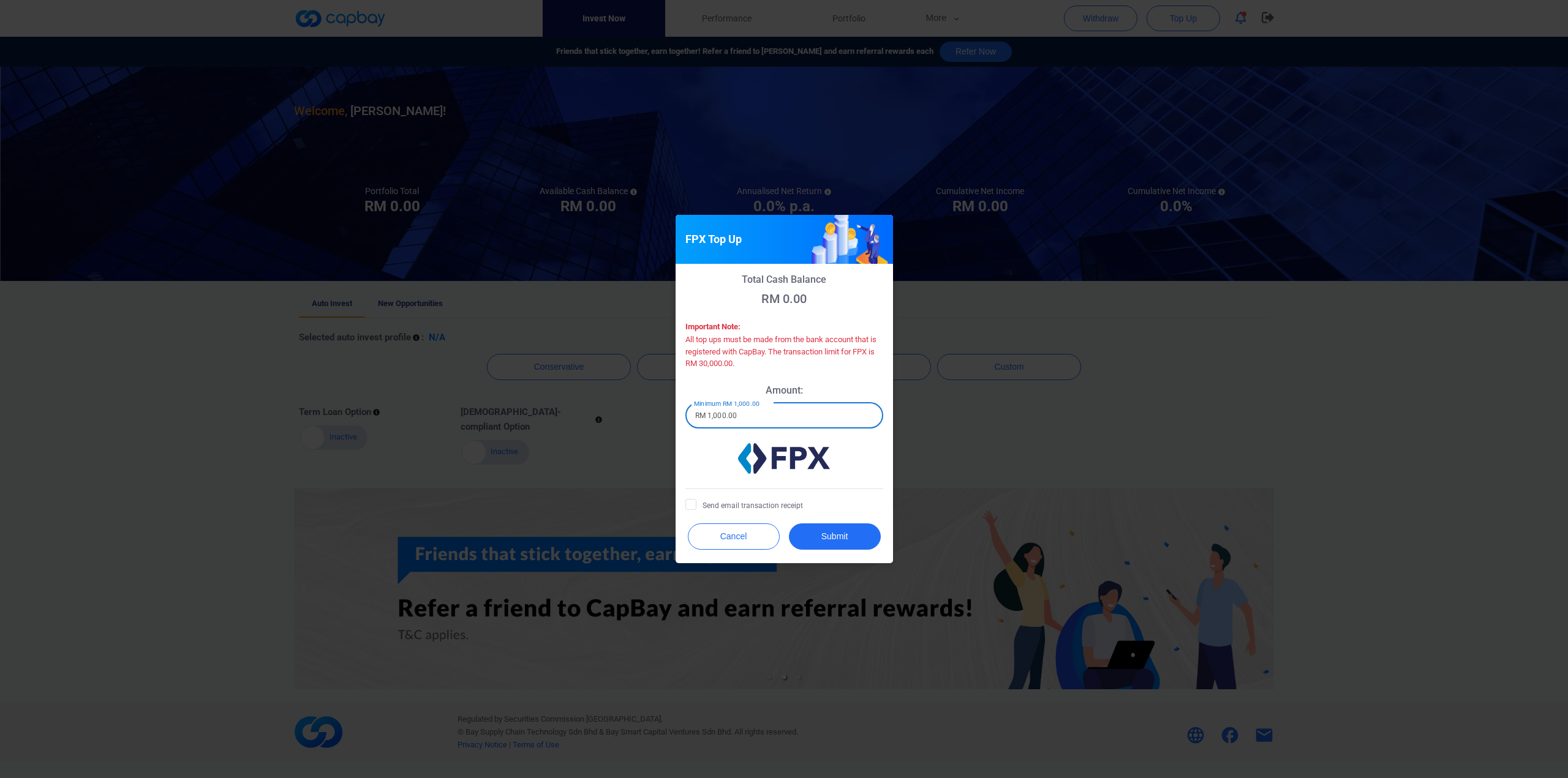
click at [727, 413] on input "RM 1,000.00" at bounding box center [784, 415] width 198 height 26
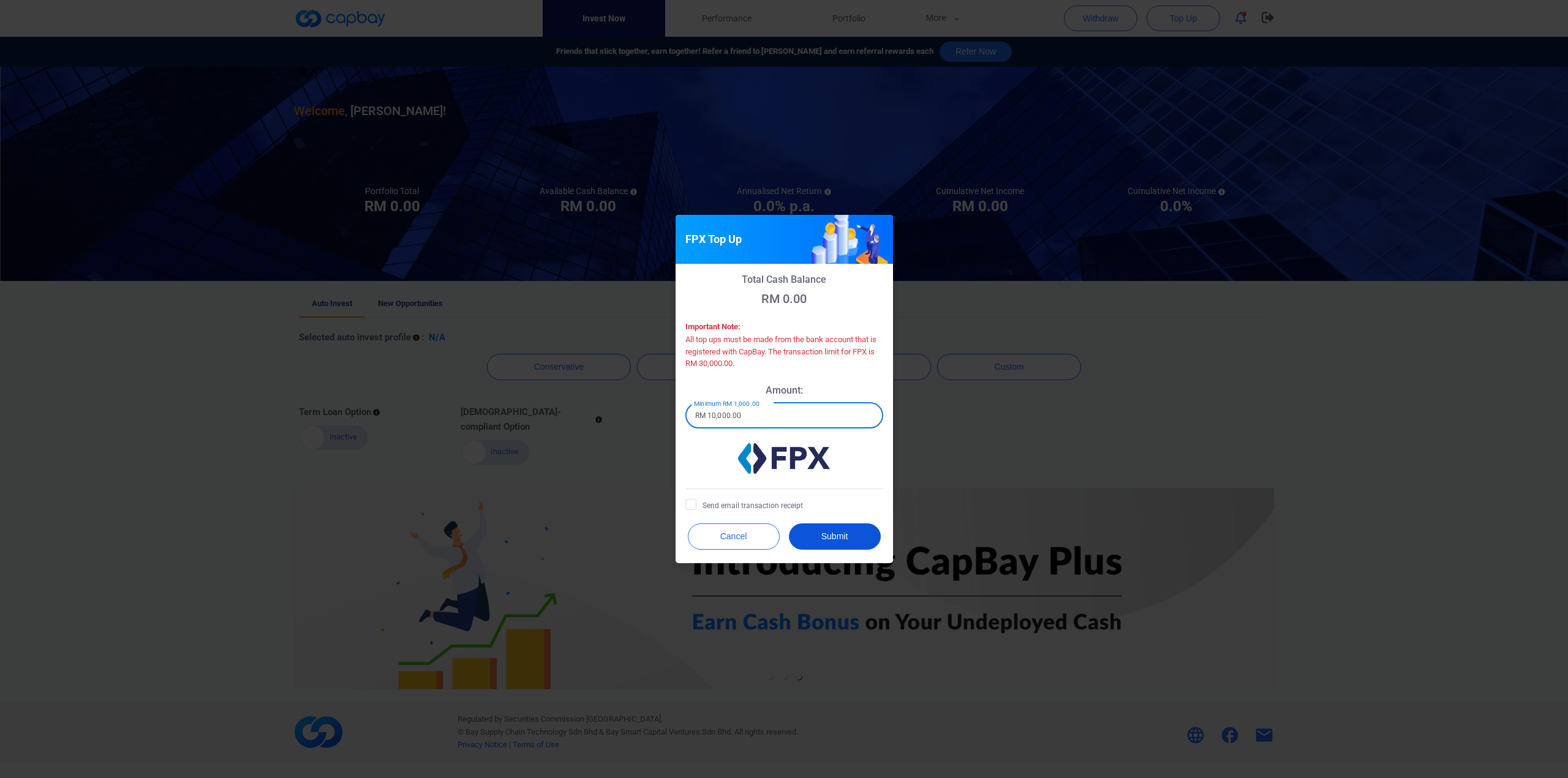
type input "RM 10,000.00"
click at [833, 532] on button "Submit" at bounding box center [835, 536] width 92 height 26
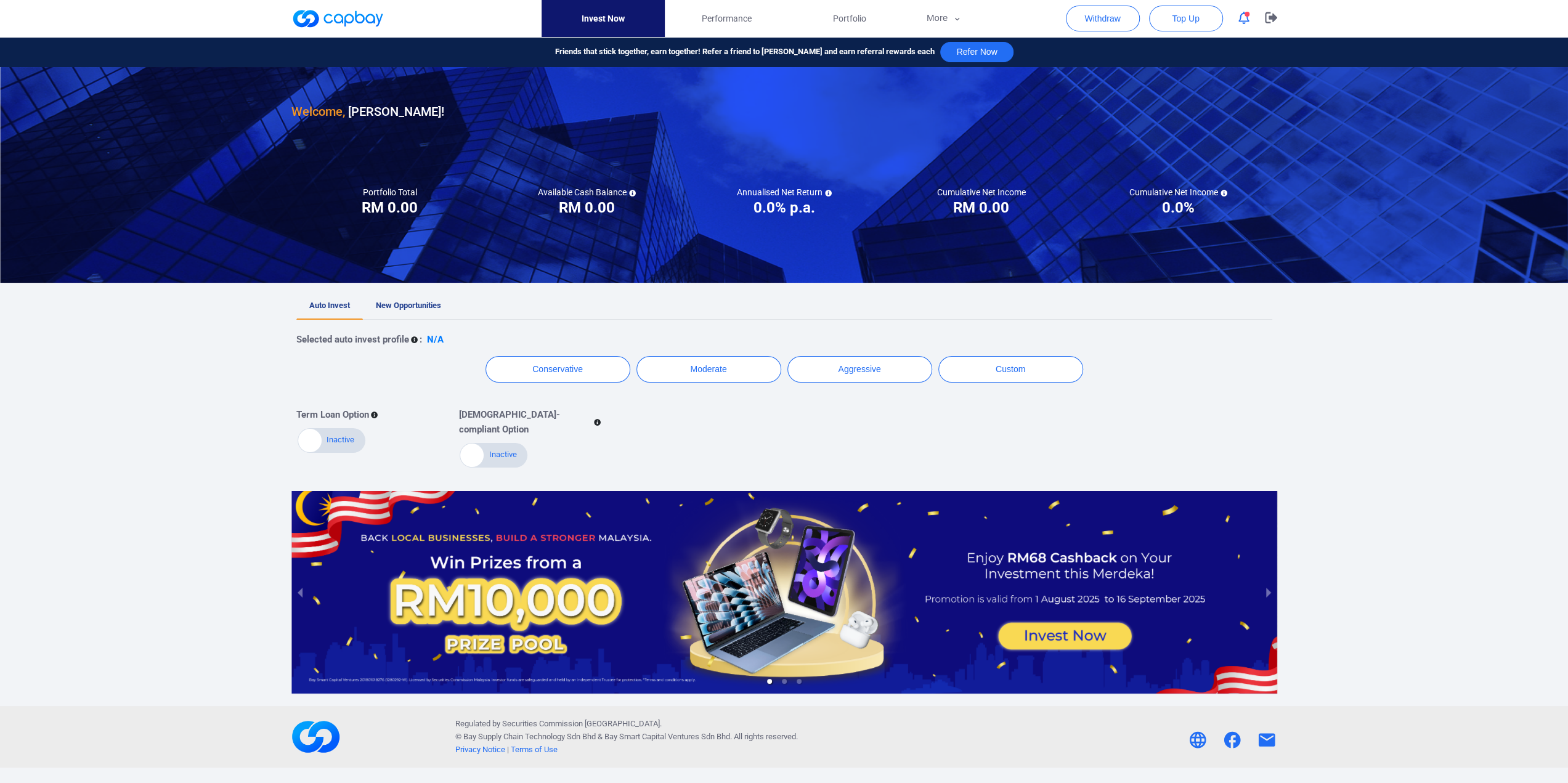
click at [606, 18] on link "Invest Now" at bounding box center [603, 19] width 124 height 37
click at [853, 22] on span "Portfolio" at bounding box center [849, 19] width 33 height 13
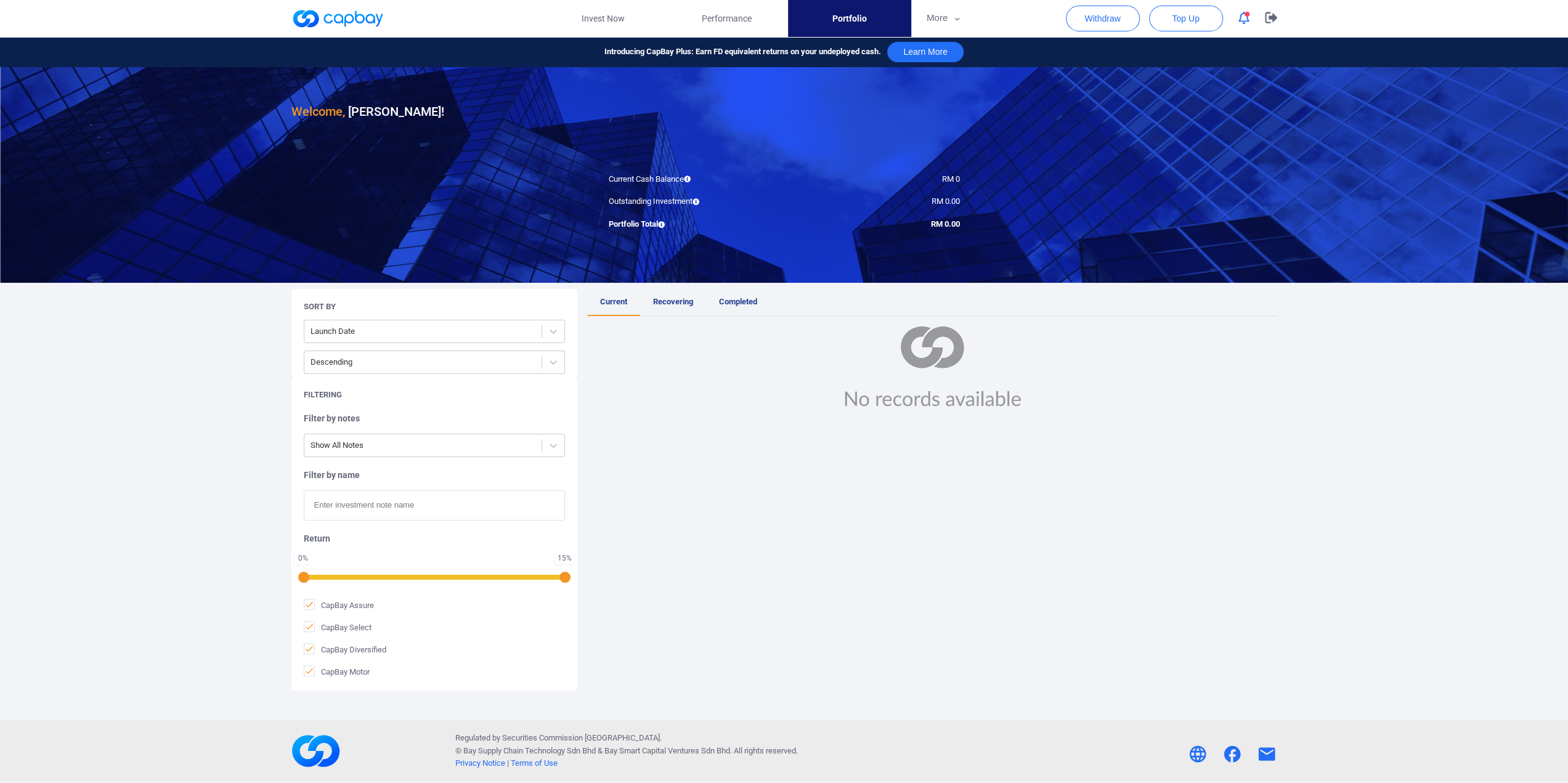
click at [776, 378] on div at bounding box center [932, 367] width 690 height 82
click at [608, 19] on link "Invest Now" at bounding box center [603, 19] width 124 height 37
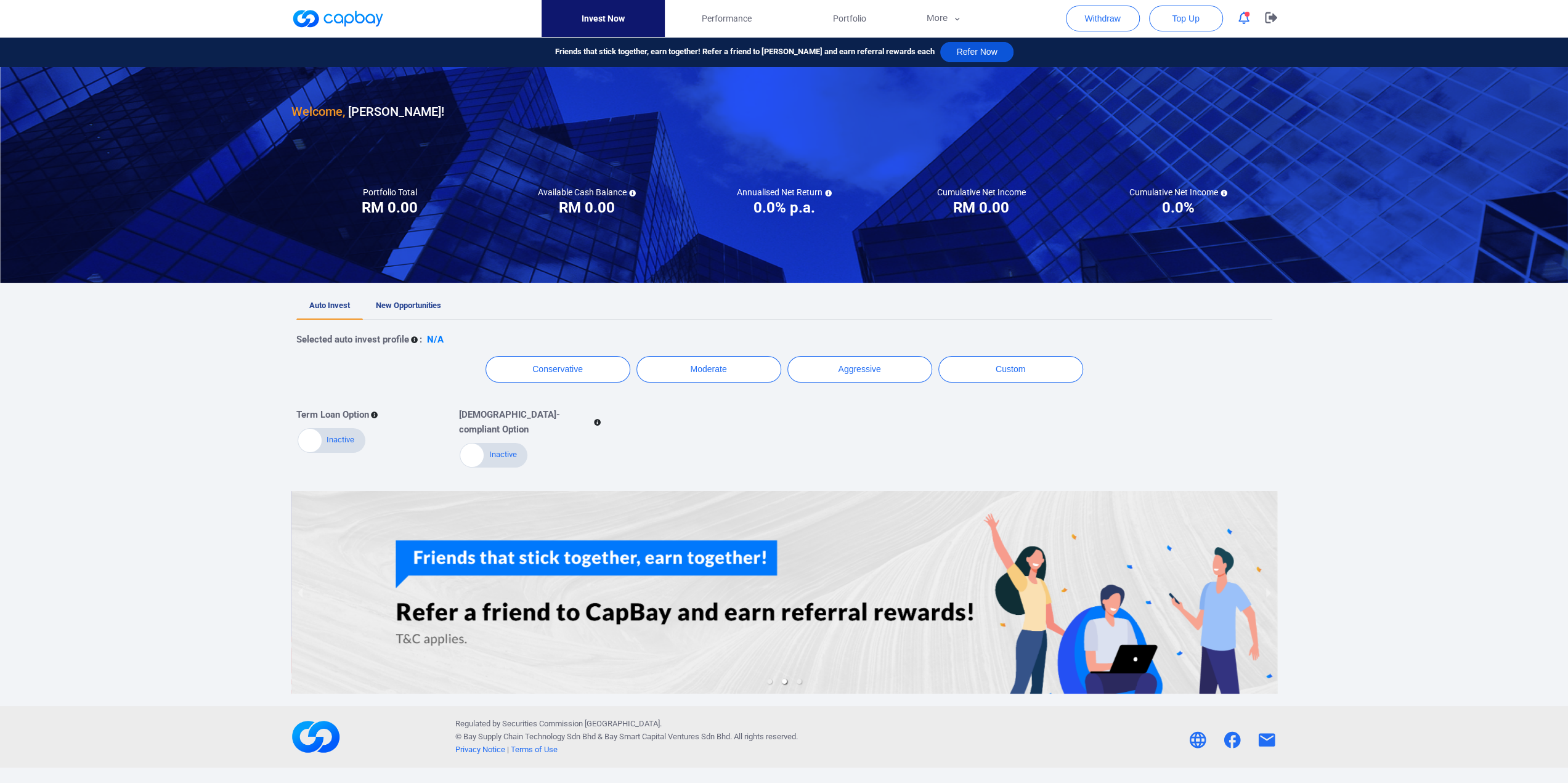
click at [953, 52] on button "Refer Now" at bounding box center [976, 52] width 72 height 21
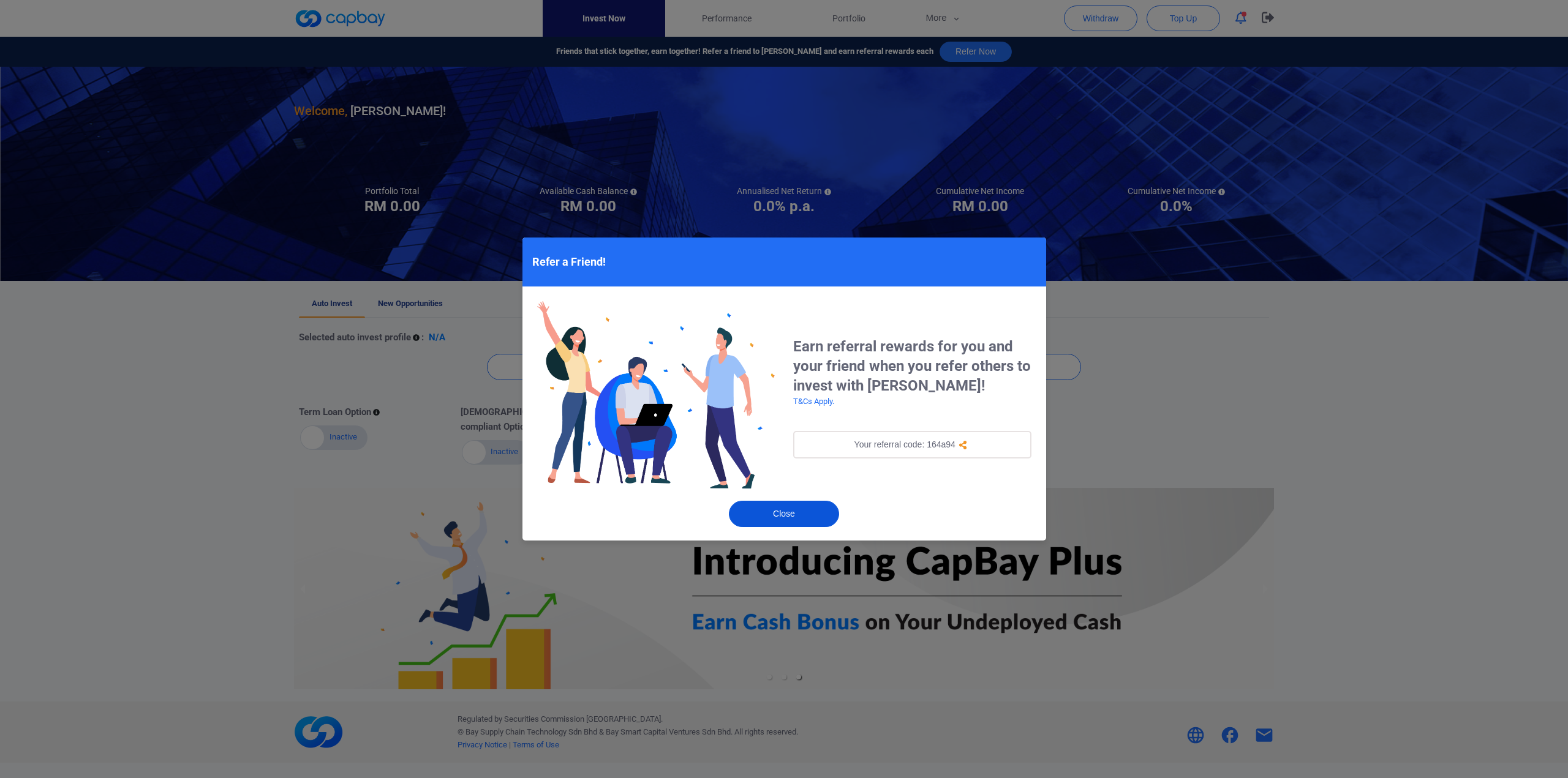
click at [802, 513] on button "Close" at bounding box center [784, 514] width 110 height 26
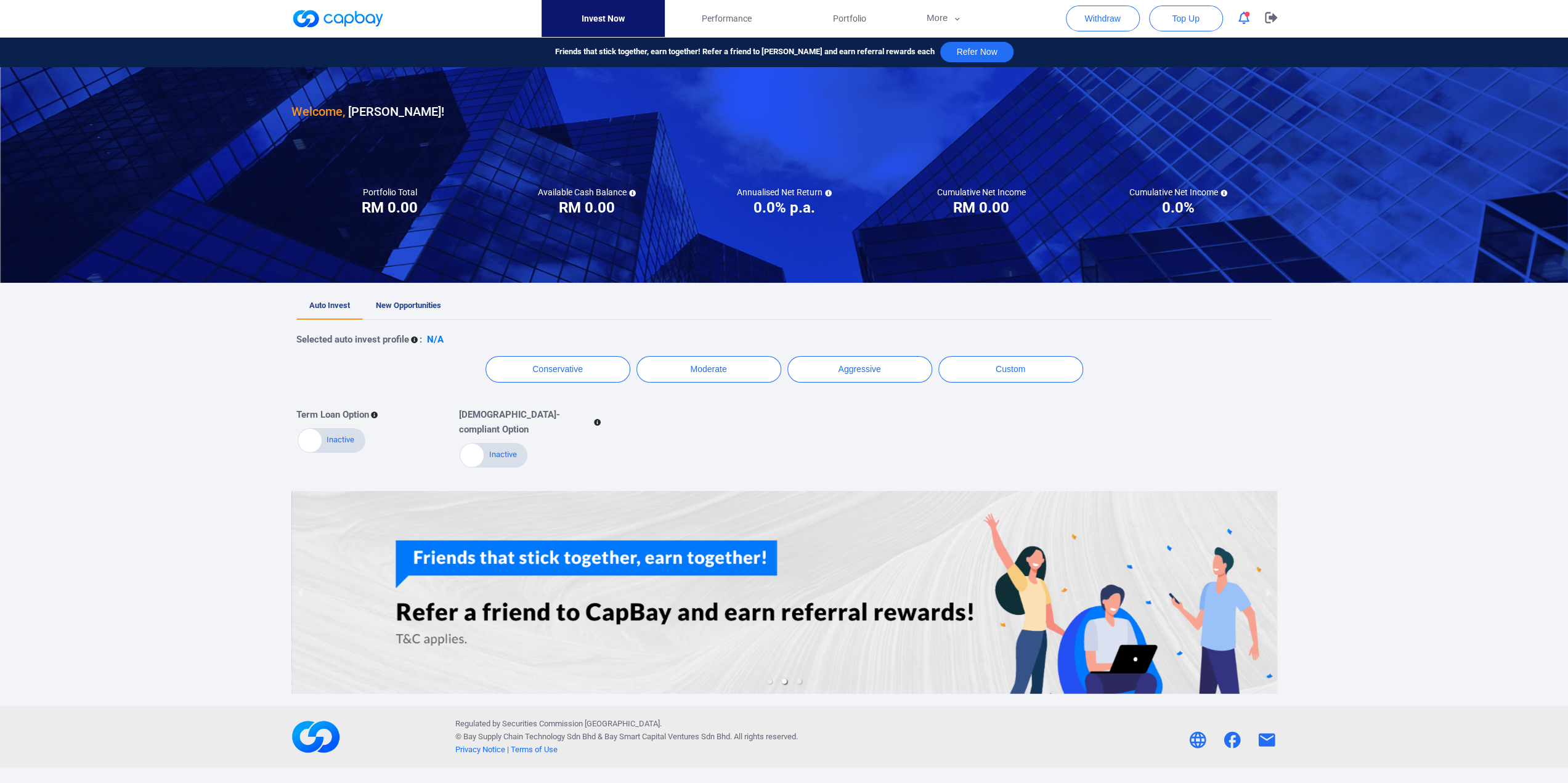
click at [343, 19] on link at bounding box center [337, 19] width 92 height 20
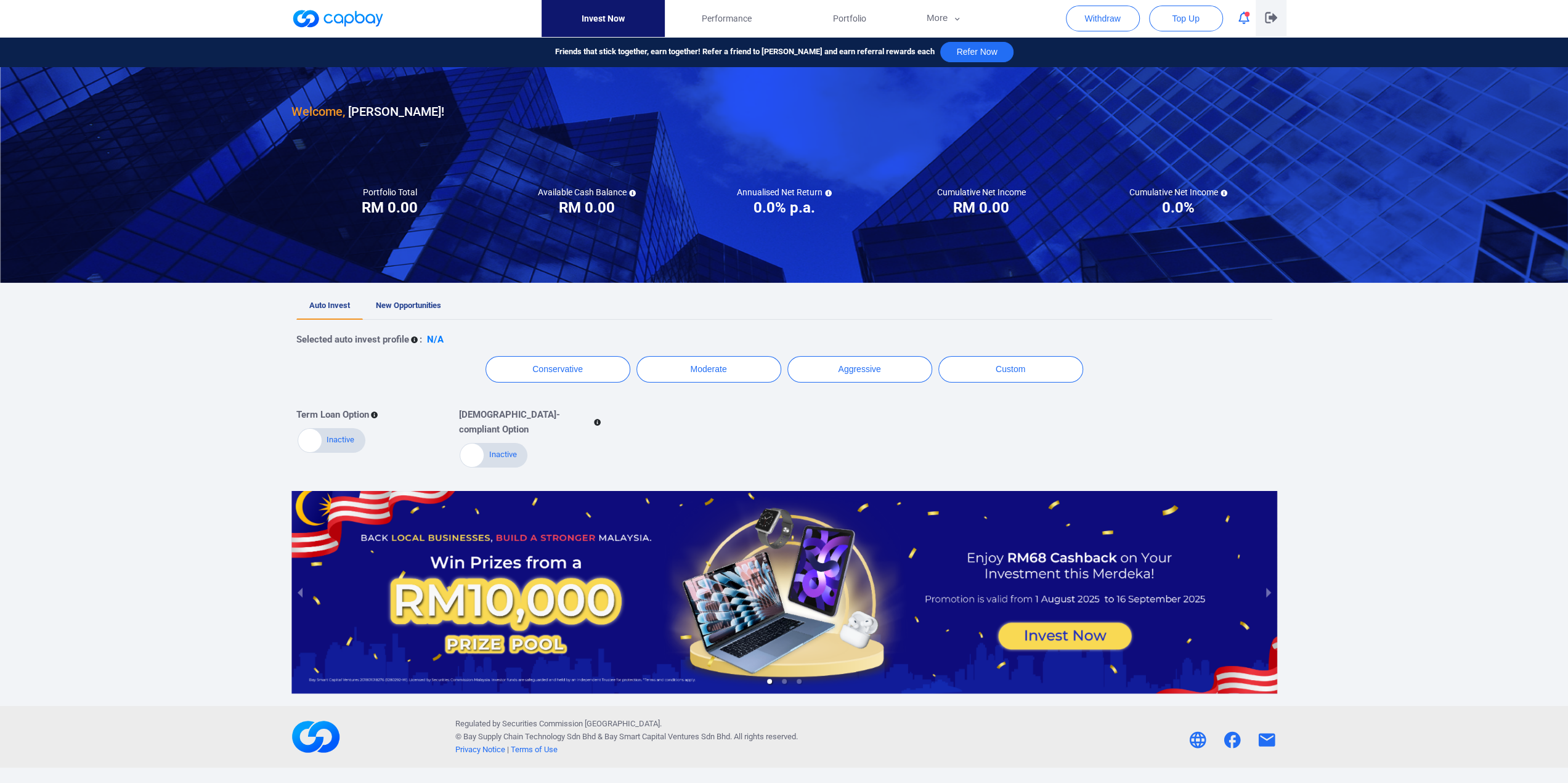
click at [1268, 21] on icon "button" at bounding box center [1270, 18] width 13 height 12
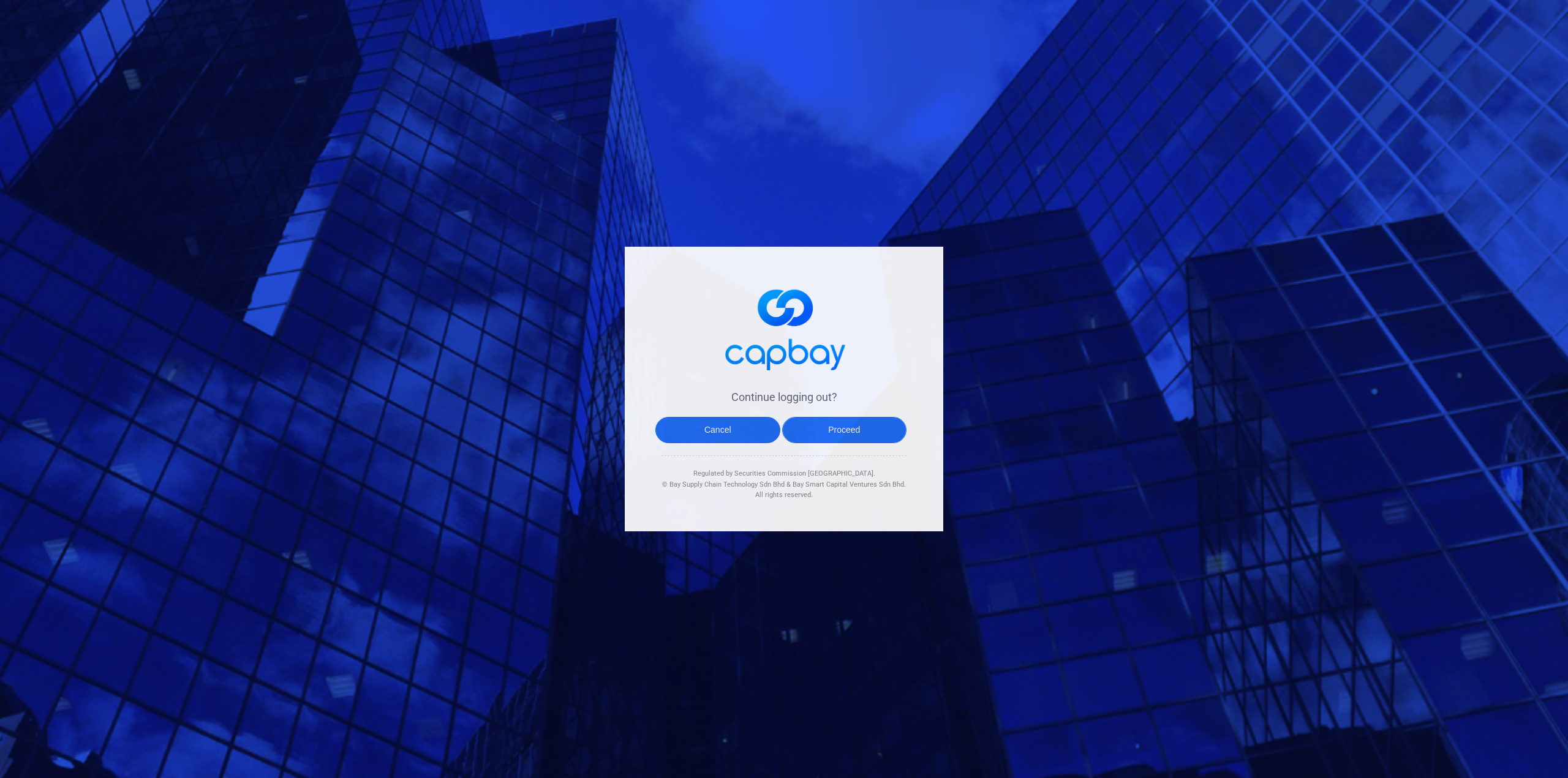
click at [844, 430] on button "Proceed" at bounding box center [844, 430] width 125 height 26
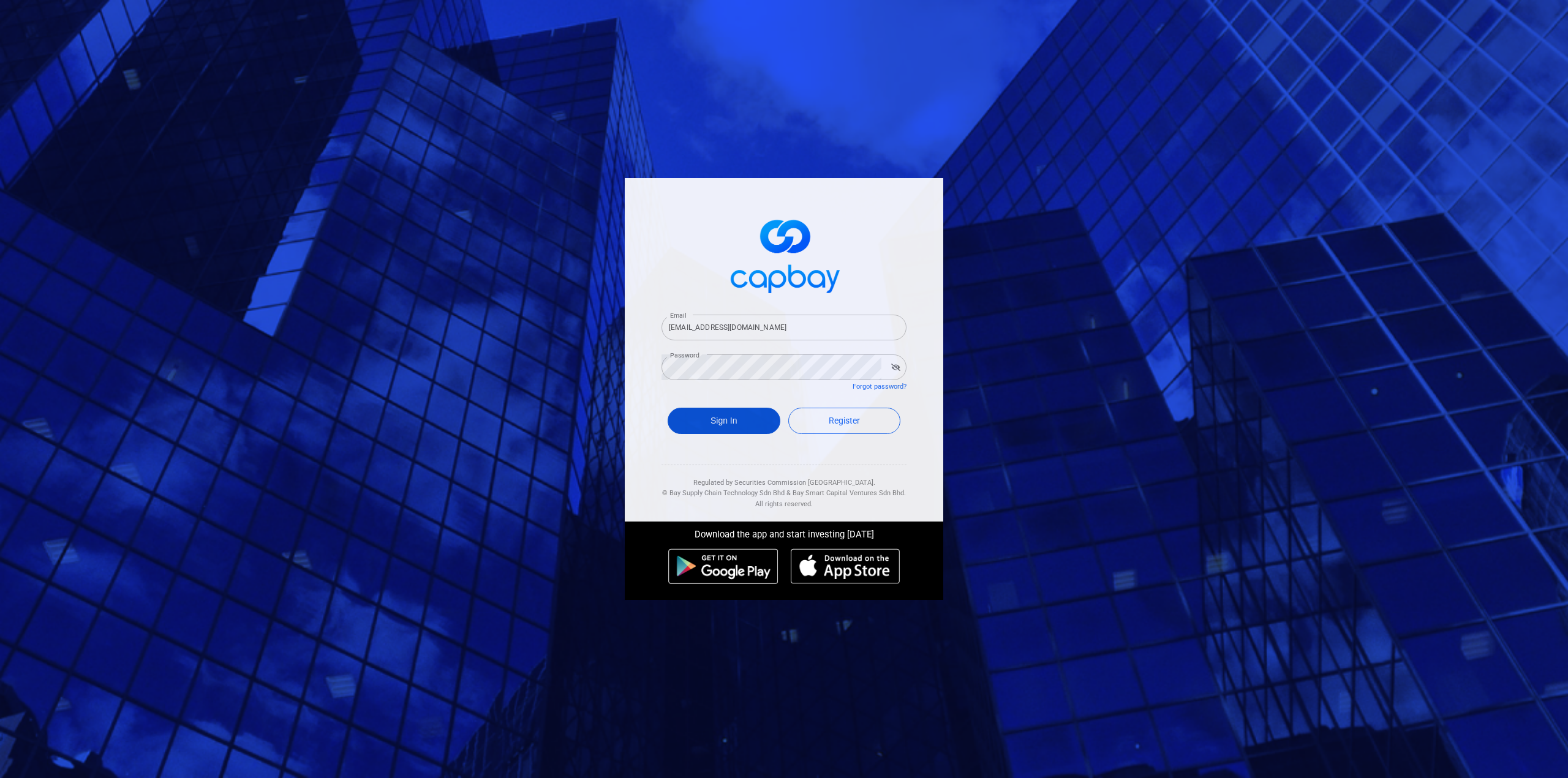
click at [747, 424] on button "Sign In" at bounding box center [724, 421] width 113 height 26
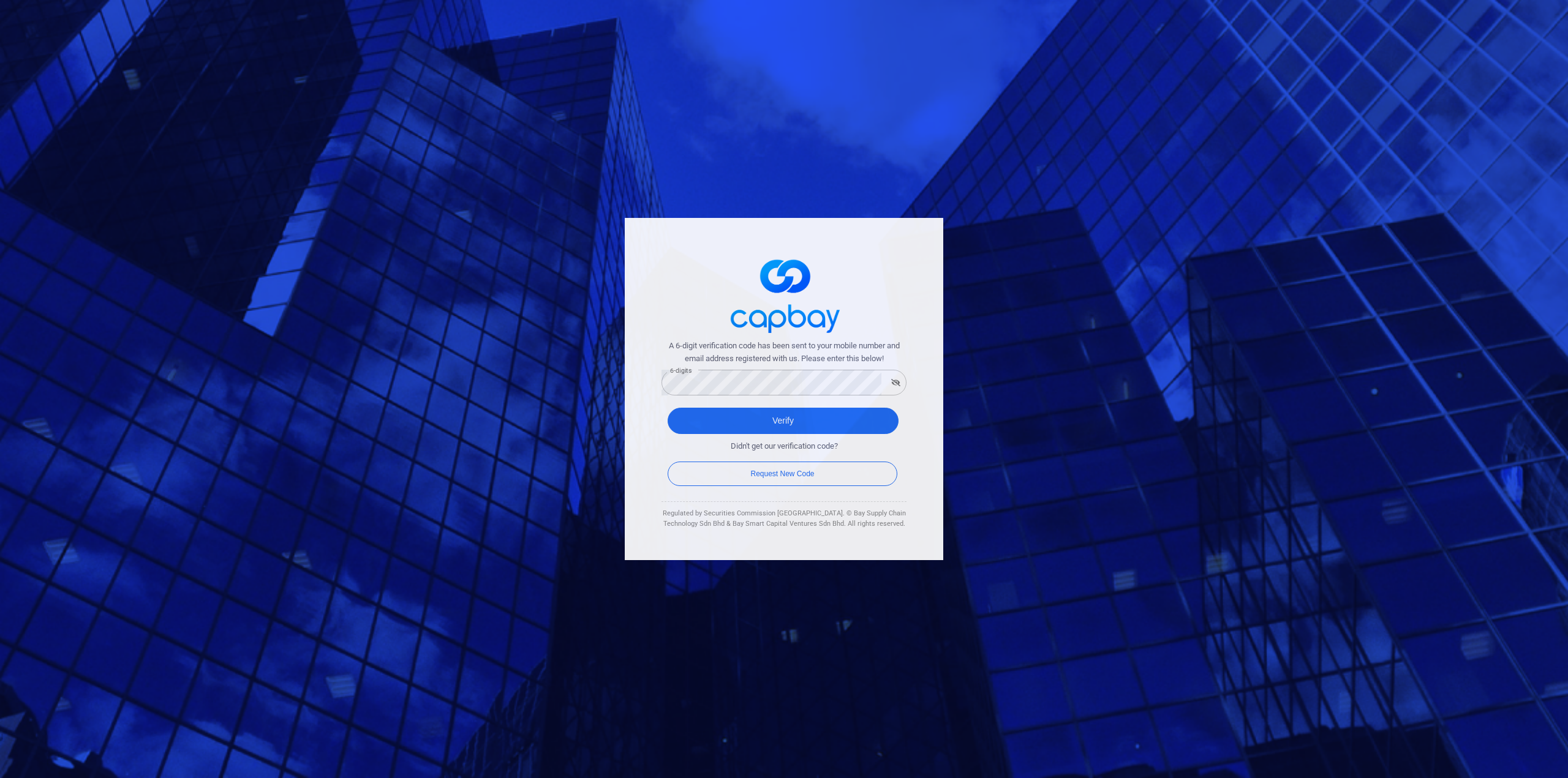
click at [516, 503] on div "A 6-digit verification code has been sent to your mobile number and email addre…" at bounding box center [784, 389] width 1568 height 778
click at [899, 382] on icon "button" at bounding box center [896, 382] width 9 height 7
click at [799, 418] on button "Verify" at bounding box center [783, 421] width 231 height 26
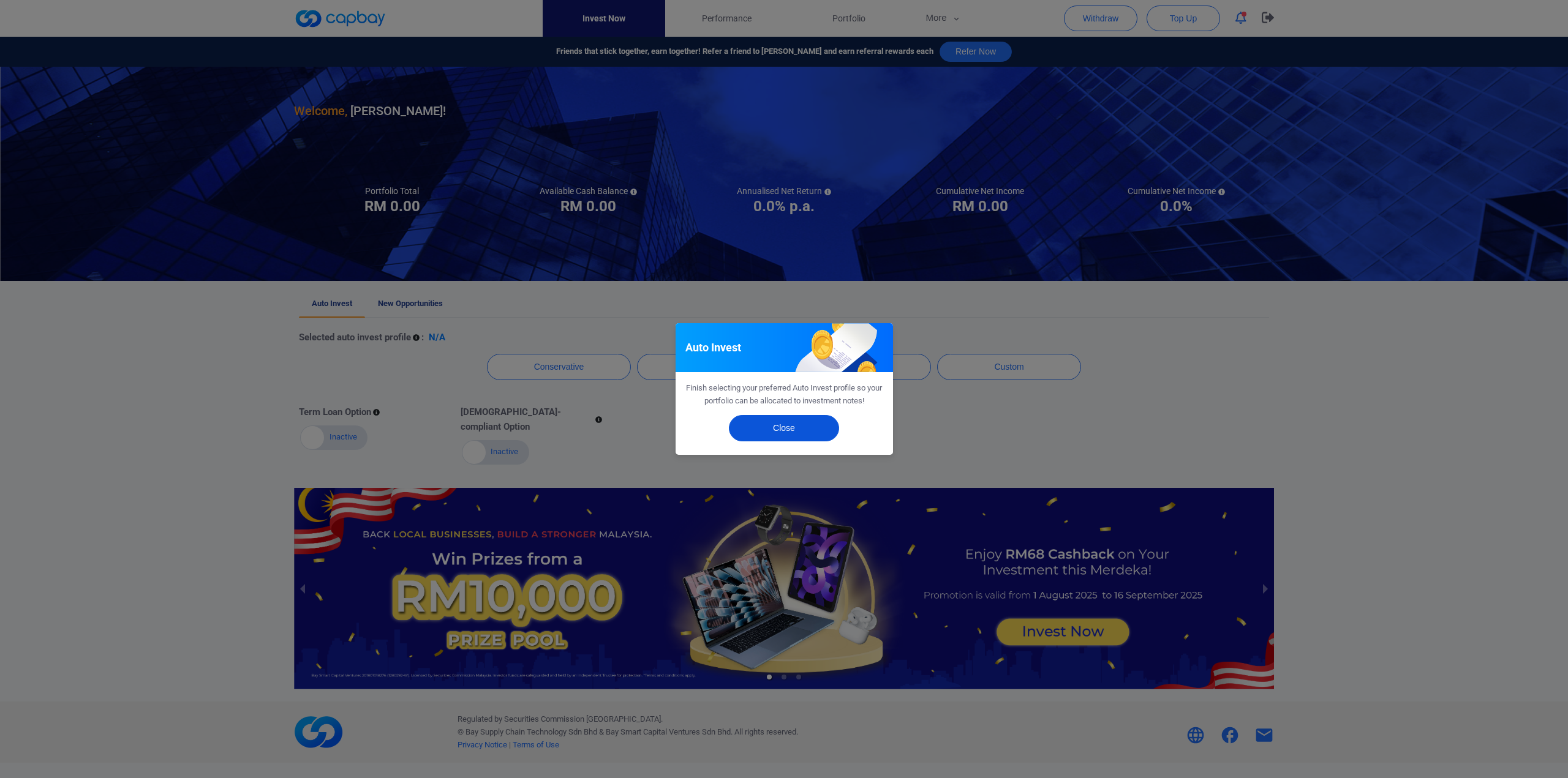
click at [800, 434] on button "Close" at bounding box center [784, 428] width 110 height 26
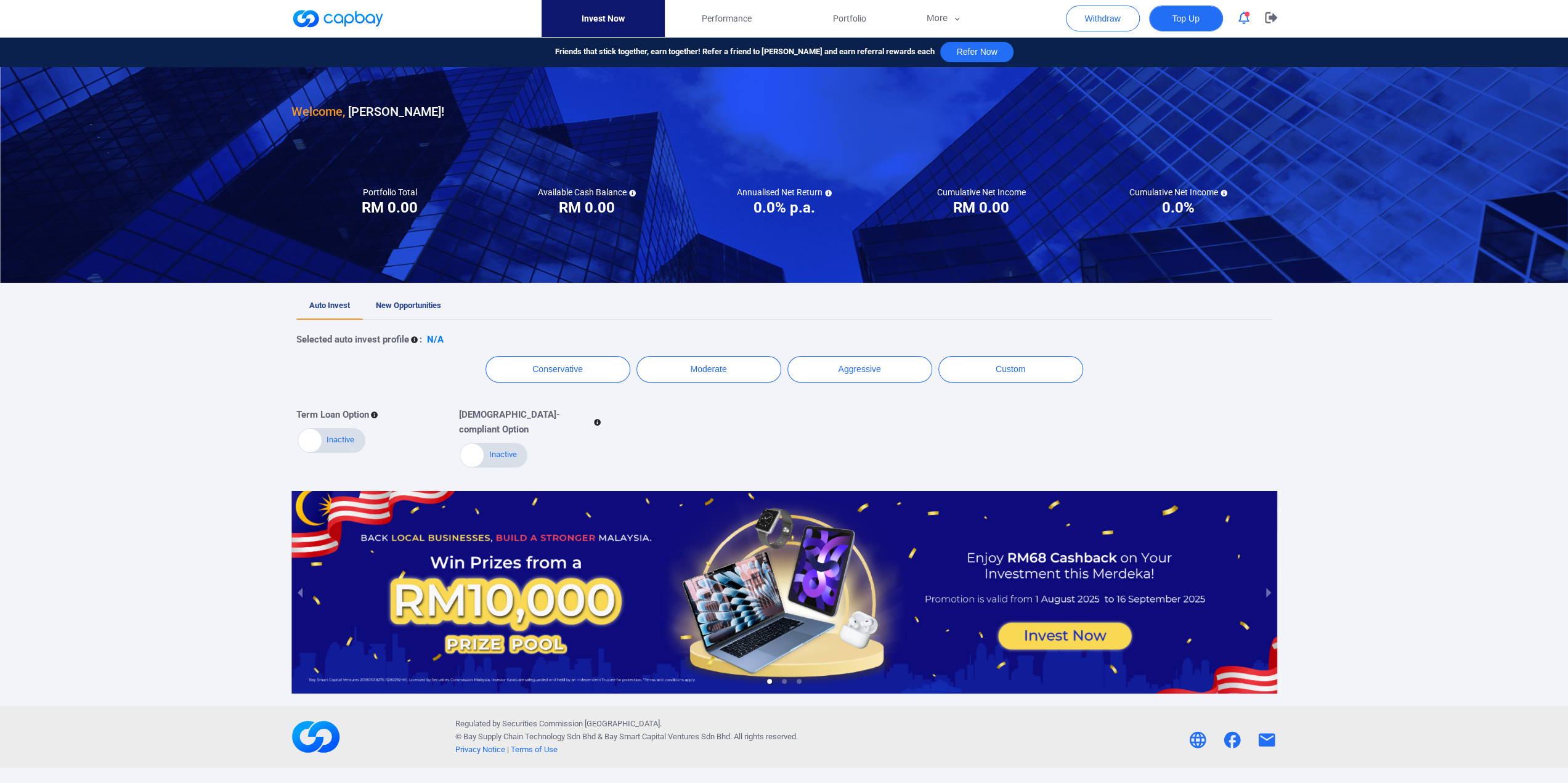
click at [1187, 25] on span "Top Up" at bounding box center [1185, 19] width 27 height 13
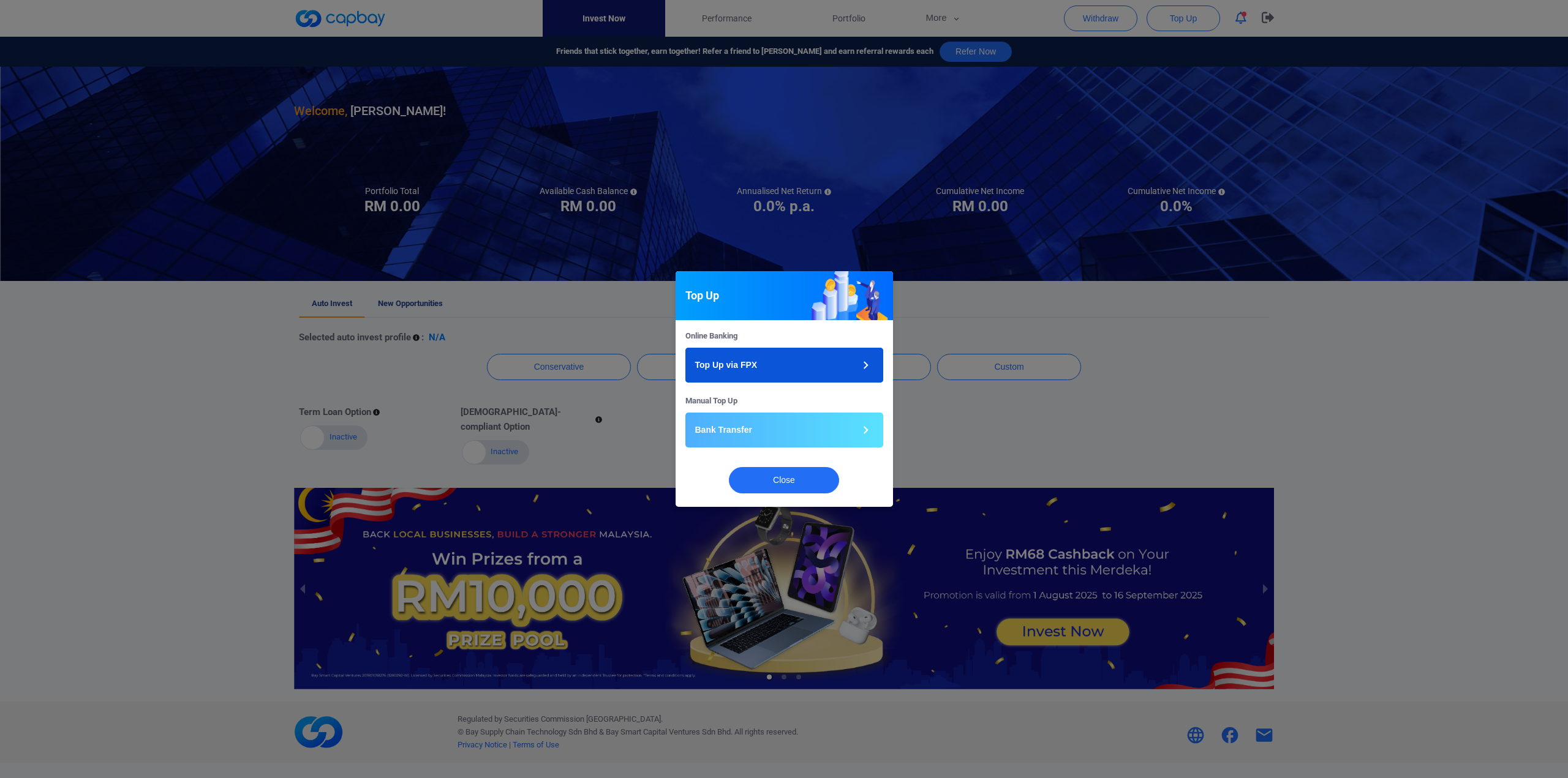
click at [873, 368] on button "Top Up via FPX" at bounding box center [784, 365] width 198 height 35
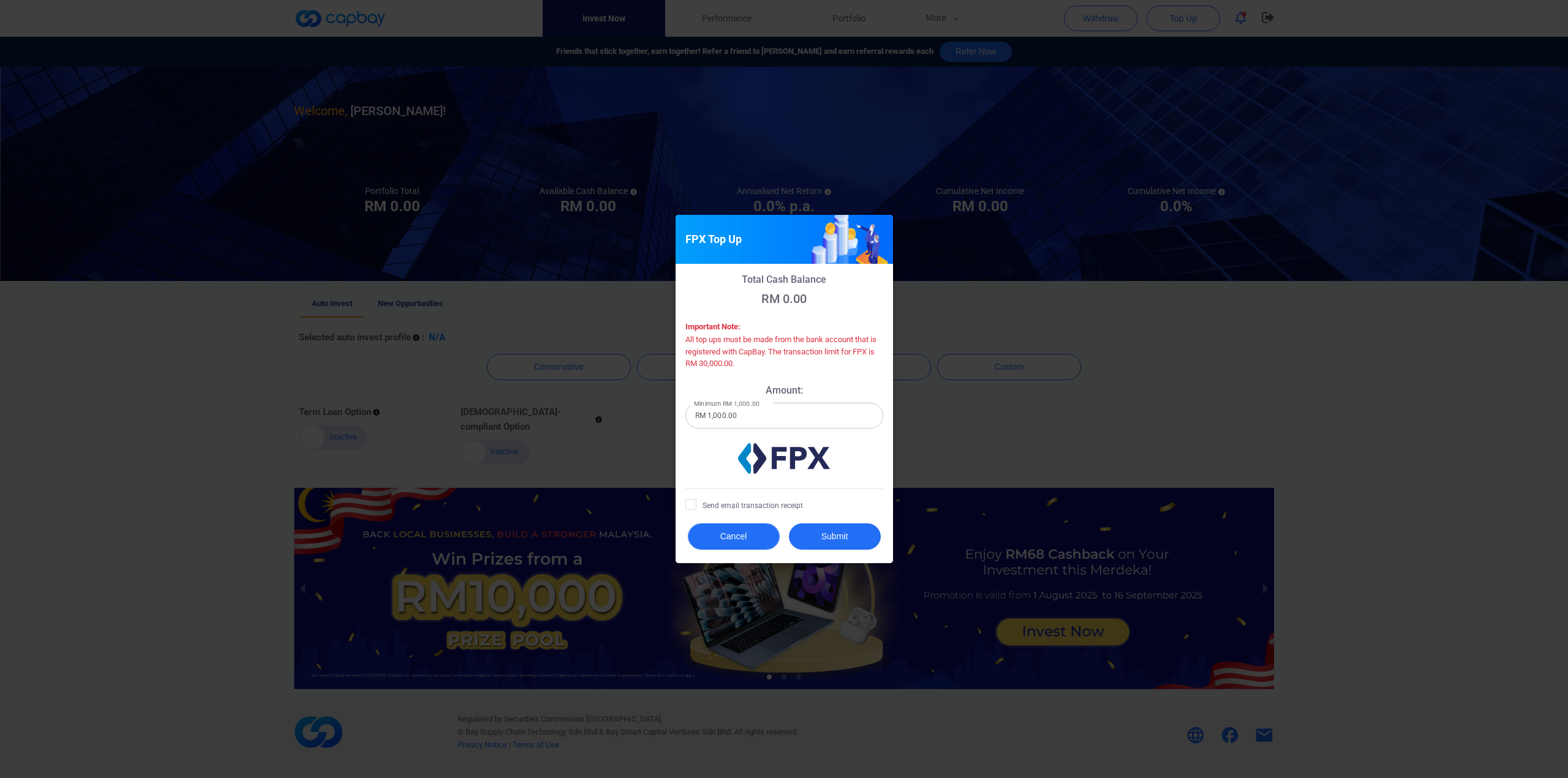
click at [730, 533] on button "Cancel" at bounding box center [733, 536] width 92 height 26
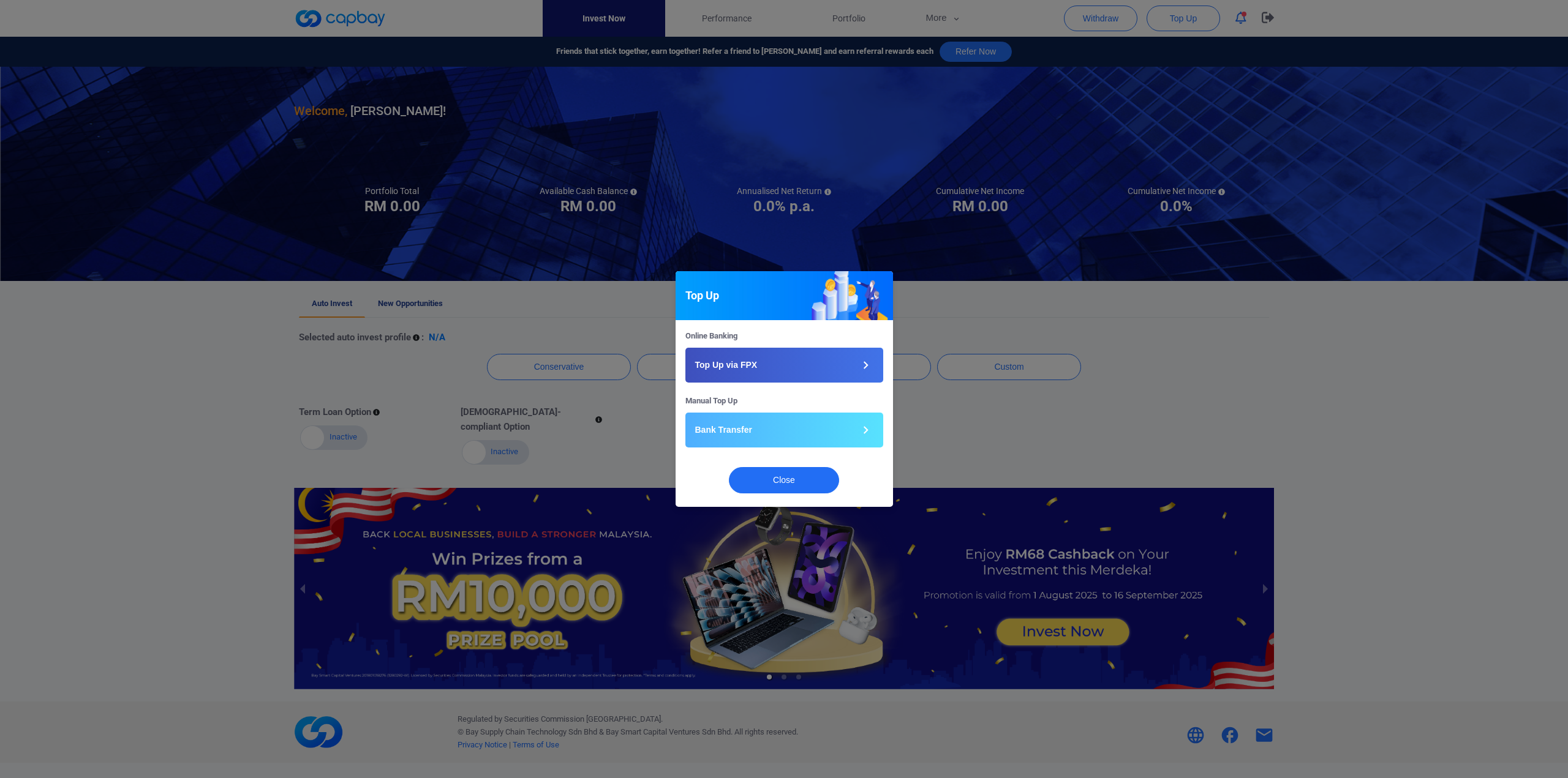
click at [1151, 420] on div "Top Up Online Banking Top Up via FPX Manual Top Up Bank Transfer Close" at bounding box center [784, 389] width 1568 height 778
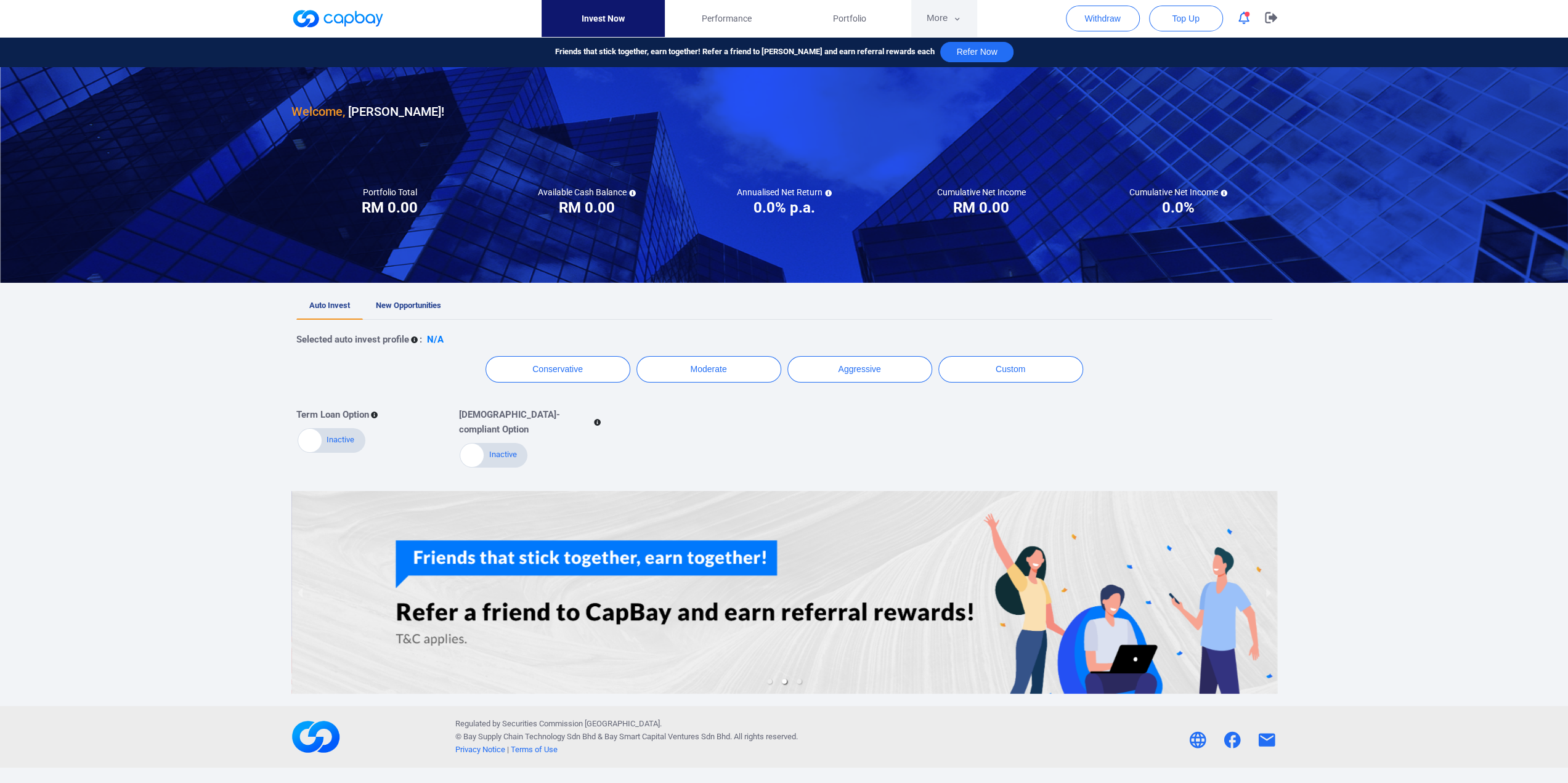
click at [940, 13] on button "More" at bounding box center [944, 19] width 66 height 37
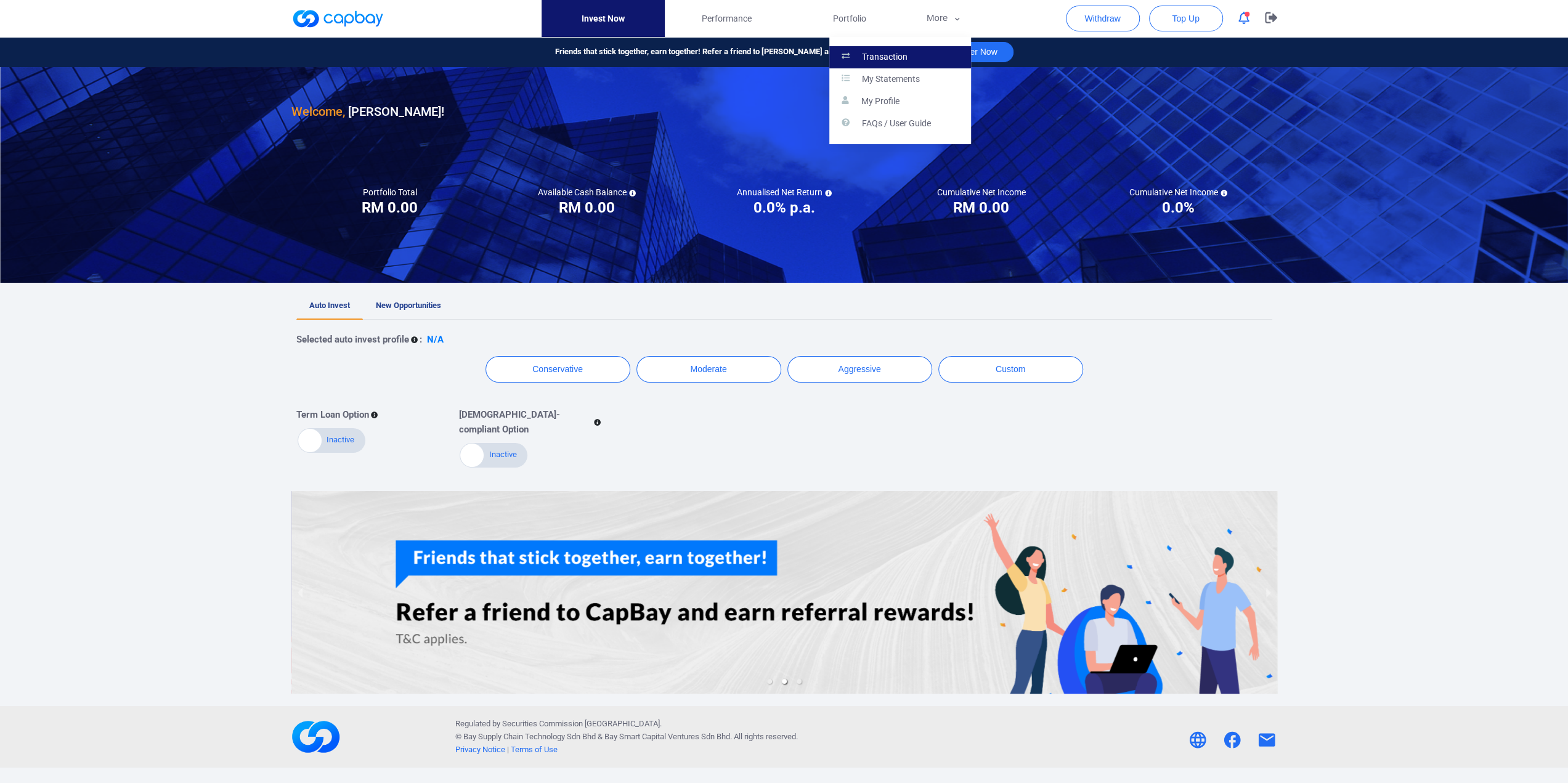
click at [903, 53] on p "Transaction" at bounding box center [885, 57] width 46 height 11
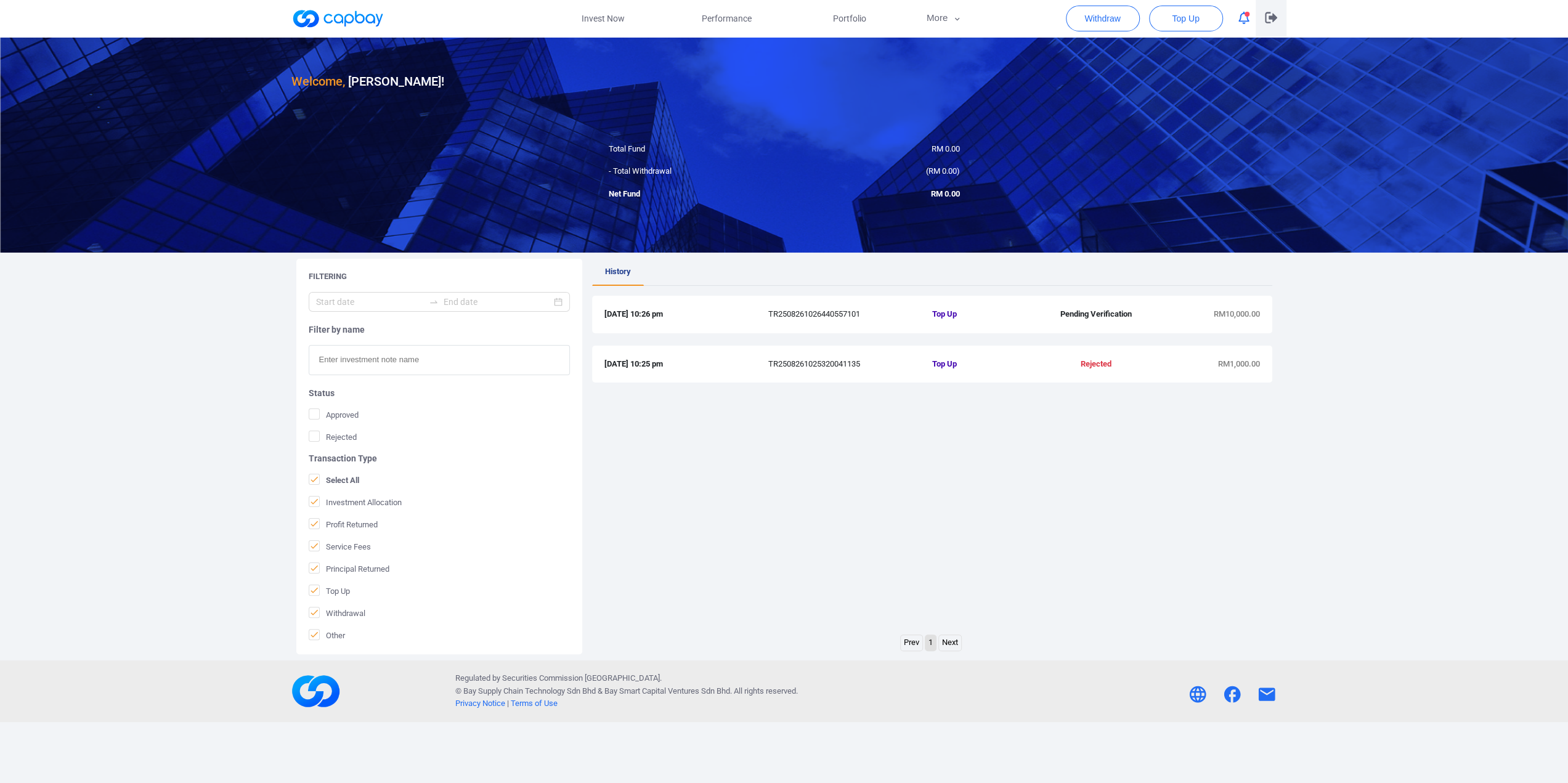
click at [1272, 22] on icon "button" at bounding box center [1270, 18] width 13 height 11
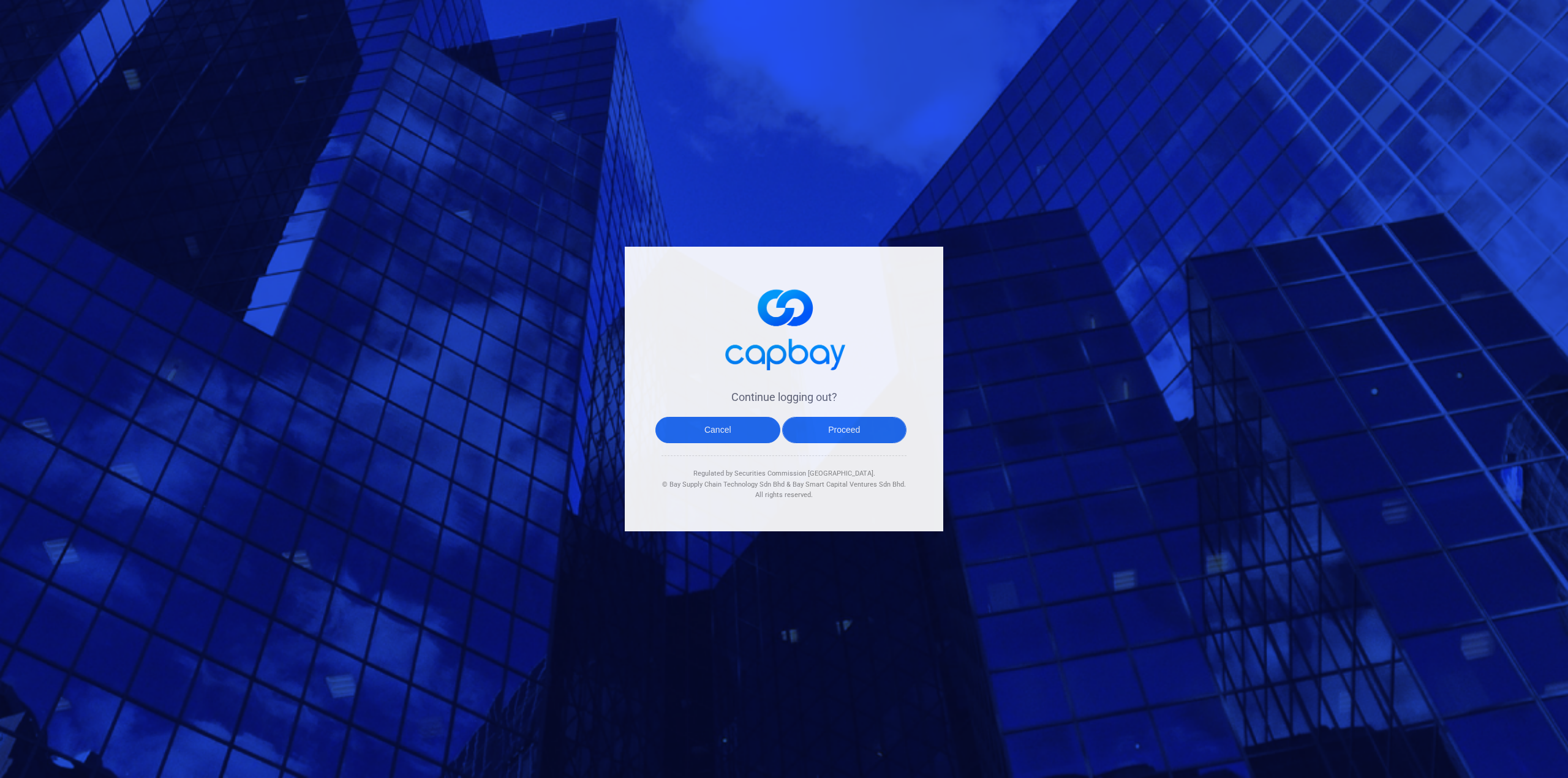
click at [846, 429] on button "Proceed" at bounding box center [844, 430] width 125 height 26
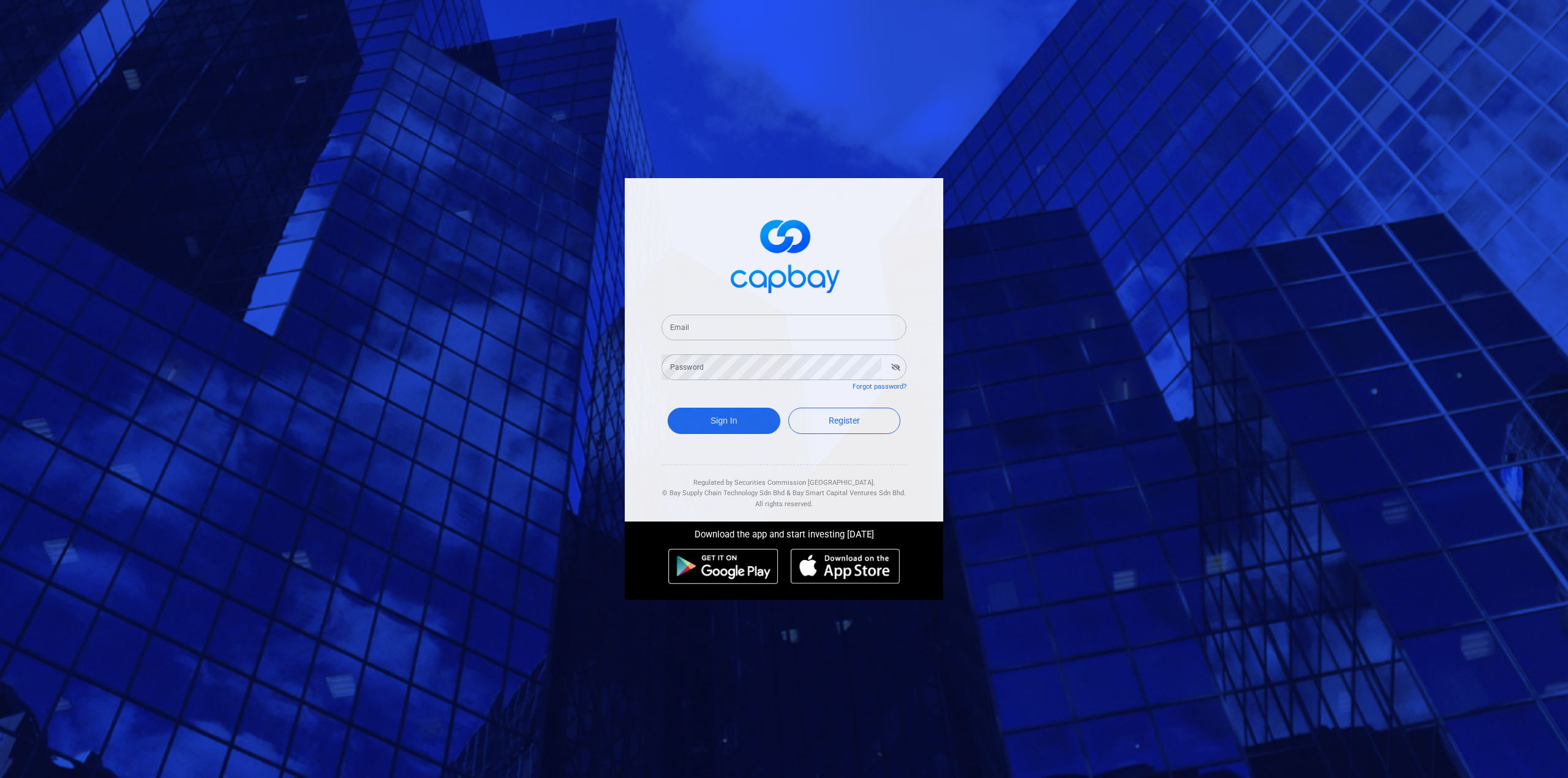
type input "[EMAIL_ADDRESS][DOMAIN_NAME]"
